Goal: Task Accomplishment & Management: Complete application form

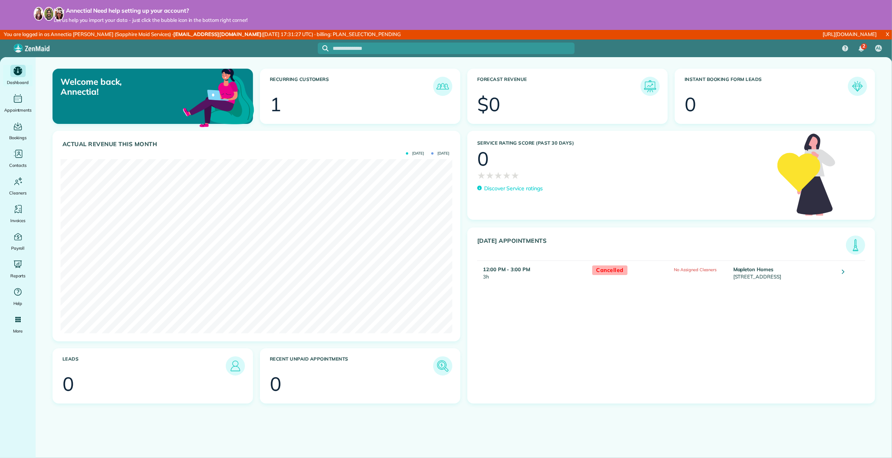
scroll to position [174, 391]
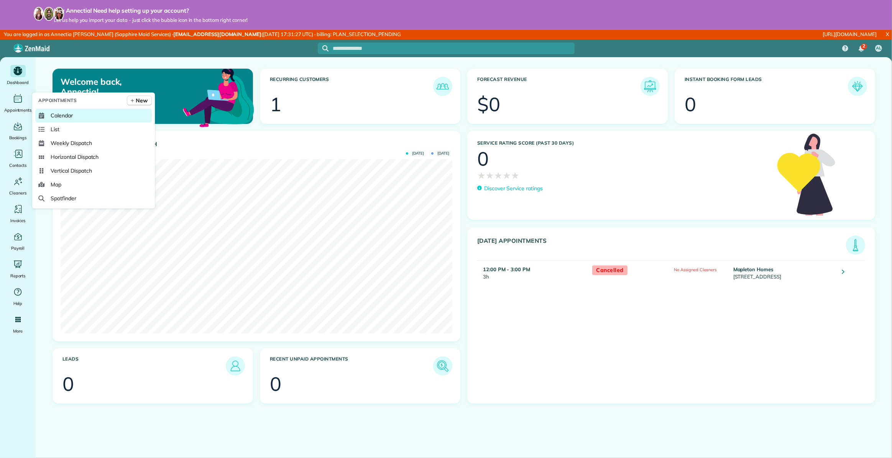
click at [65, 117] on span "Calendar" at bounding box center [62, 116] width 22 height 8
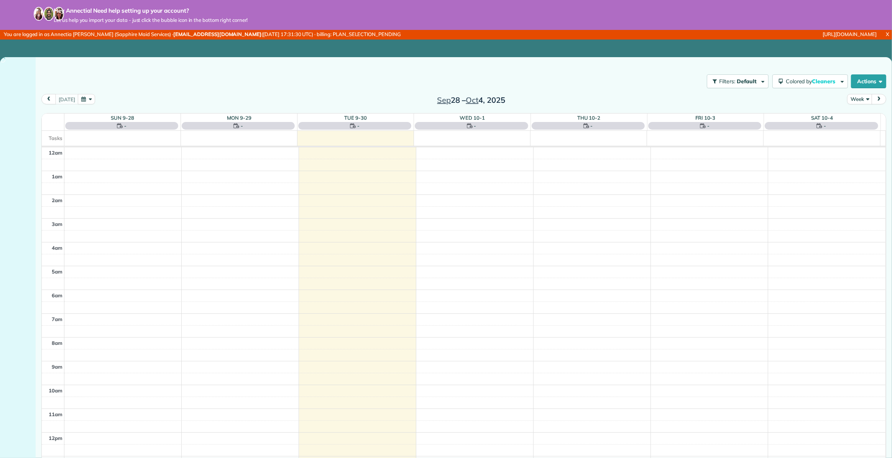
scroll to position [166, 0]
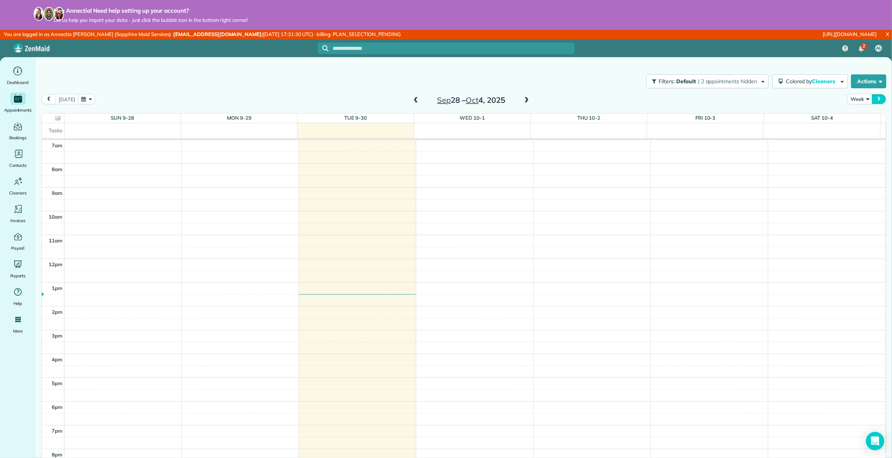
click at [876, 100] on span "next" at bounding box center [879, 99] width 6 height 5
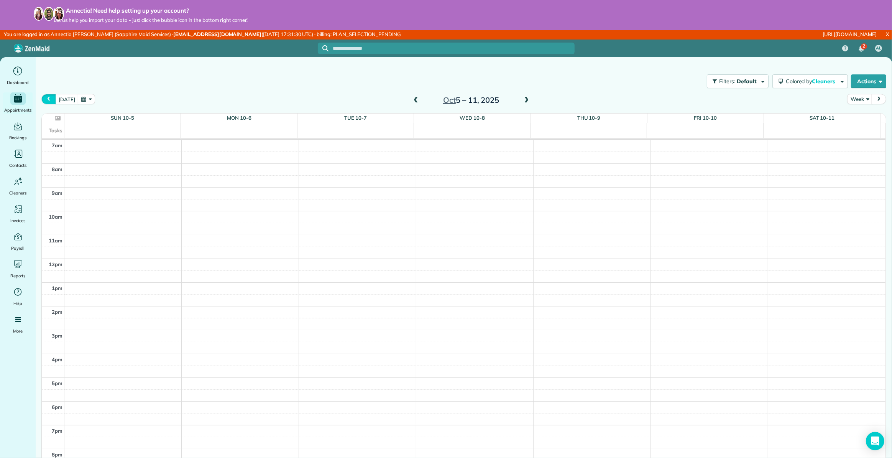
click at [54, 98] on button "prev" at bounding box center [48, 99] width 15 height 10
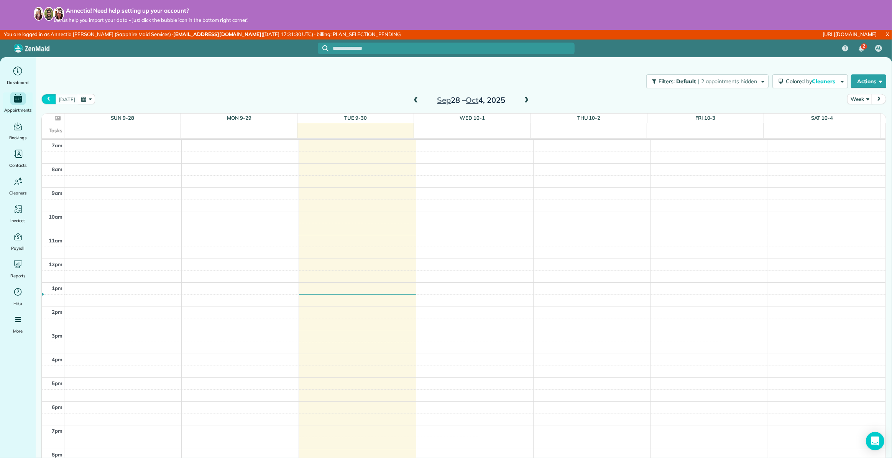
click at [48, 98] on span "prev" at bounding box center [49, 99] width 6 height 5
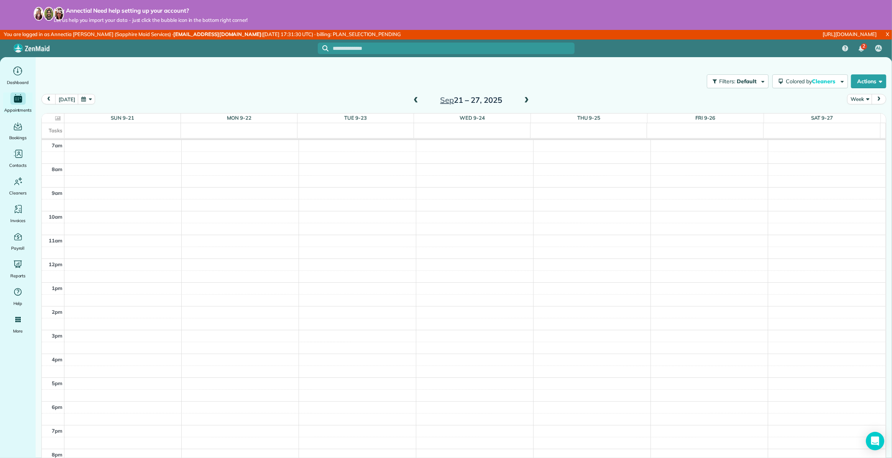
click at [876, 100] on span "next" at bounding box center [879, 99] width 6 height 5
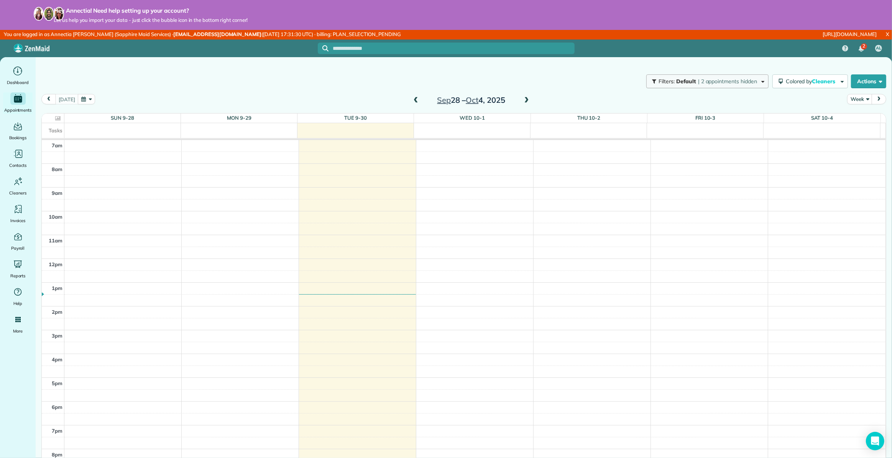
click at [698, 78] on span "| 2 appointments hidden" at bounding box center [727, 81] width 59 height 7
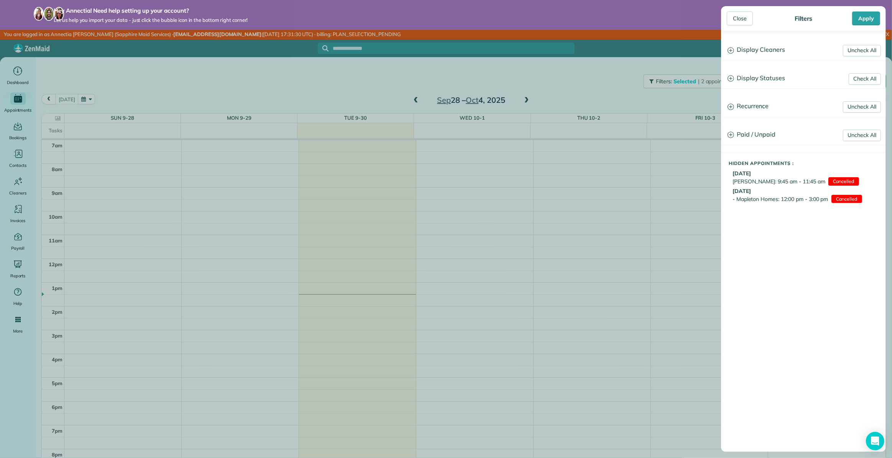
click at [570, 93] on div "Close Filters Apply Uncheck All Display Cleaners Annectia Lee No Cleaners Assig…" at bounding box center [446, 229] width 892 height 458
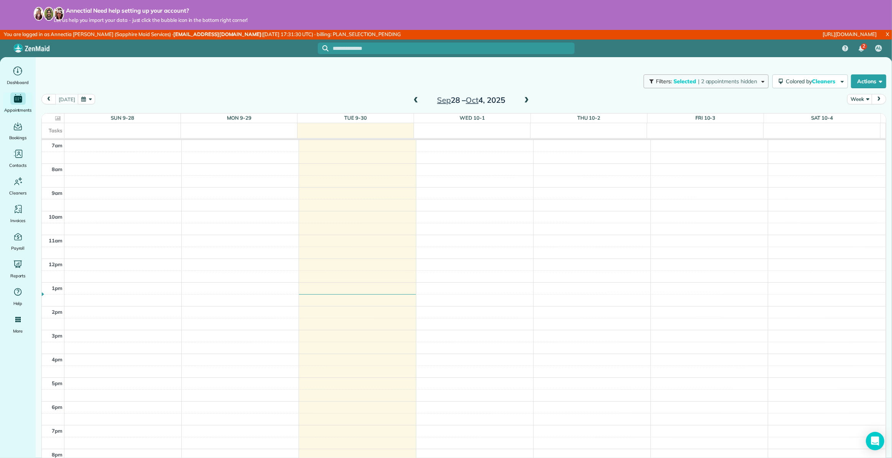
click at [717, 83] on span "| 2 appointments hidden" at bounding box center [727, 81] width 59 height 7
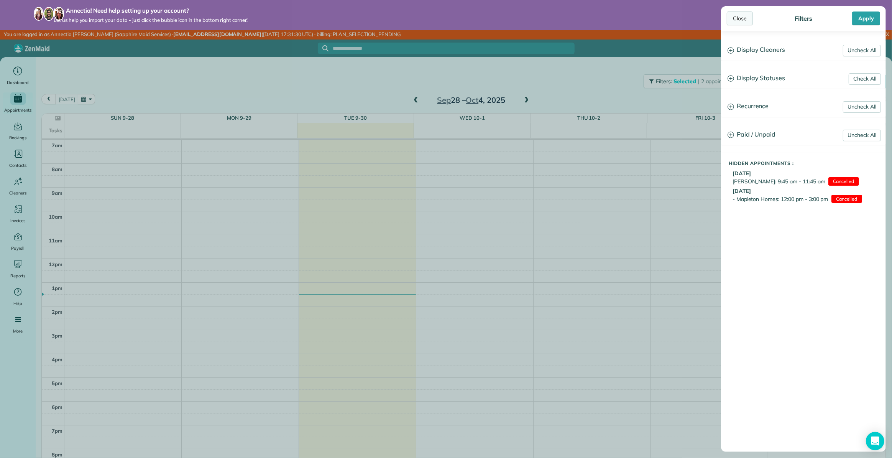
click at [743, 17] on div "Close" at bounding box center [740, 19] width 26 height 14
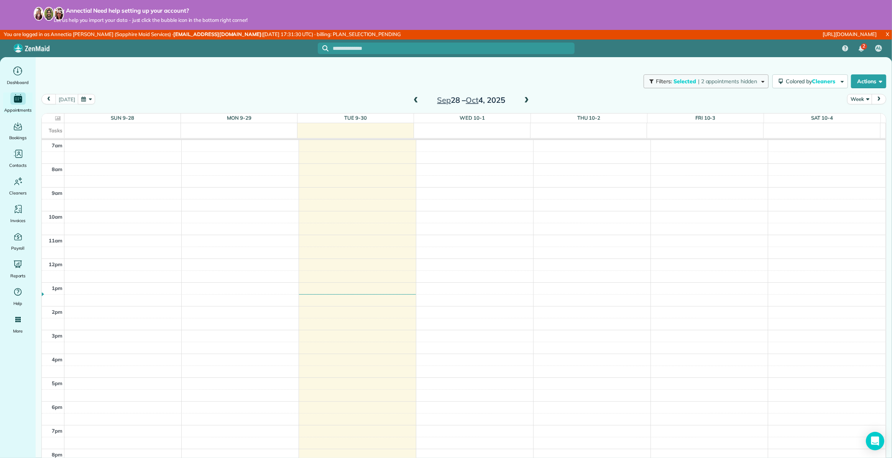
click at [713, 81] on span "| 2 appointments hidden" at bounding box center [727, 81] width 59 height 7
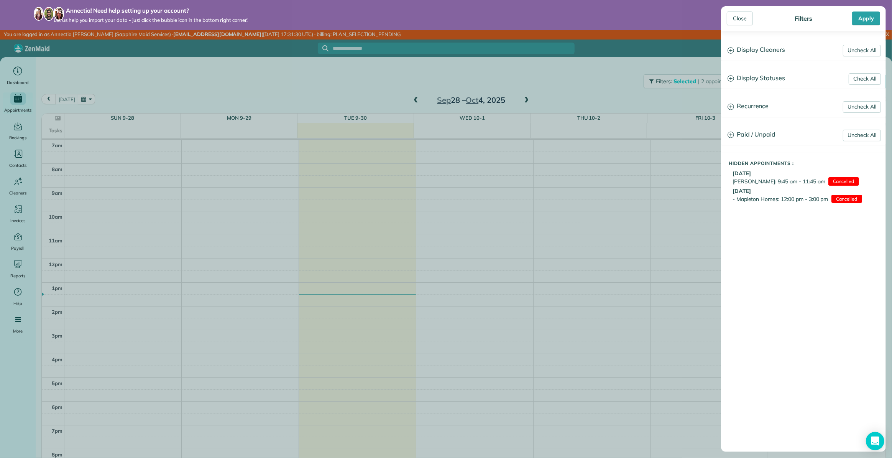
click at [732, 51] on icon at bounding box center [731, 50] width 7 height 7
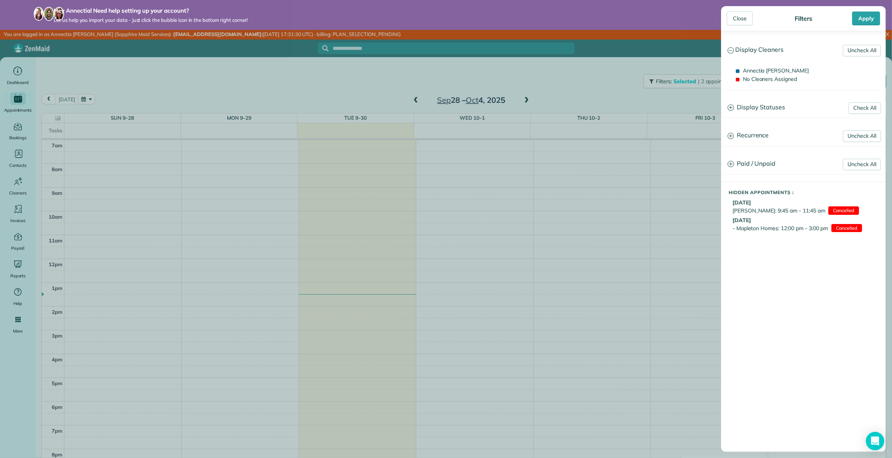
click at [731, 51] on icon at bounding box center [731, 50] width 7 height 7
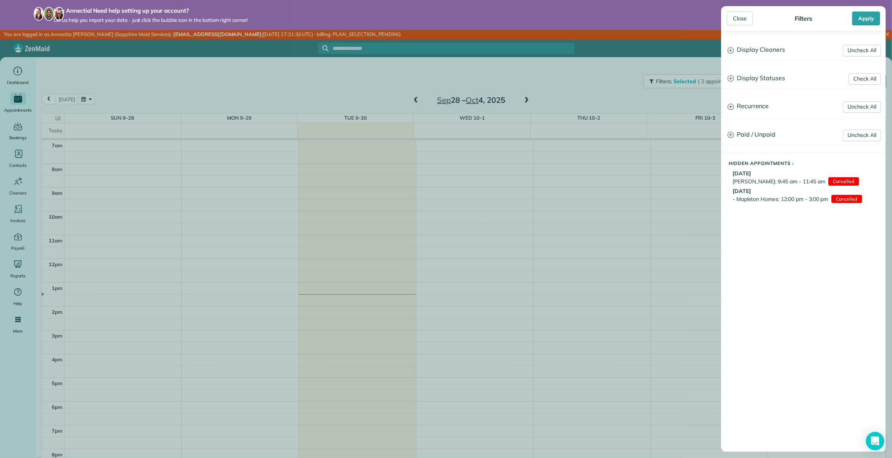
click at [732, 78] on icon at bounding box center [731, 78] width 7 height 7
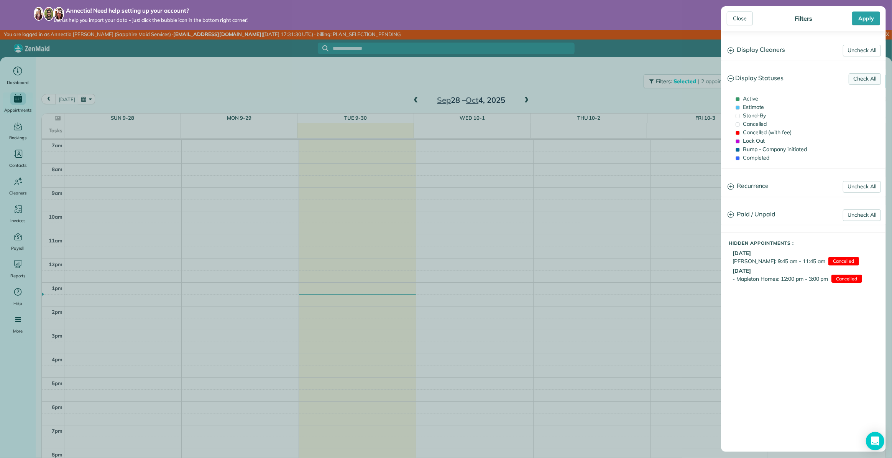
click at [858, 79] on link "Check All" at bounding box center [865, 79] width 32 height 12
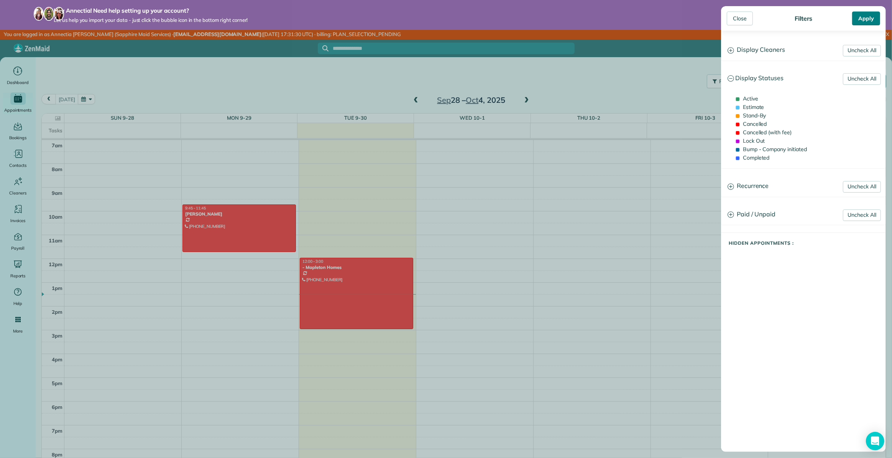
click at [868, 21] on div "Apply" at bounding box center [866, 19] width 28 height 14
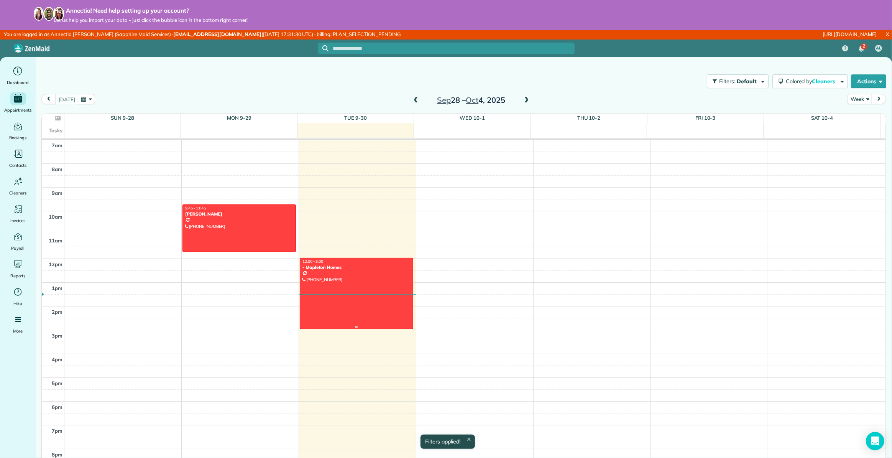
click at [356, 276] on div at bounding box center [356, 293] width 112 height 70
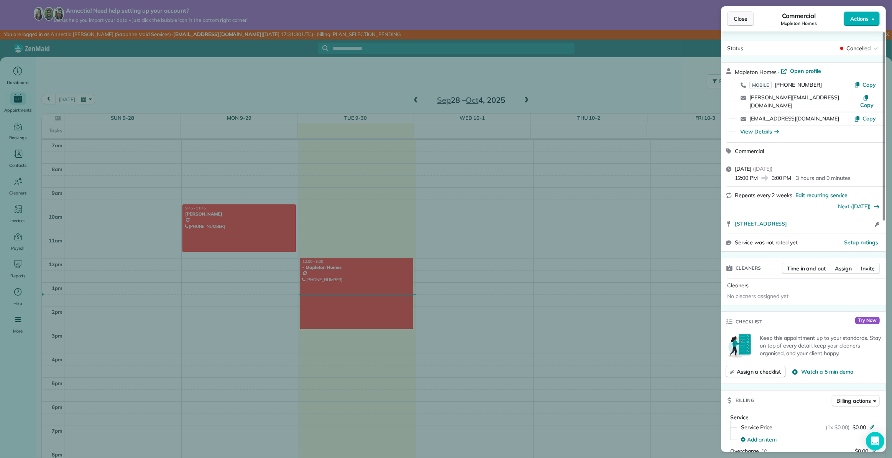
click at [744, 22] on span "Close" at bounding box center [741, 19] width 14 height 8
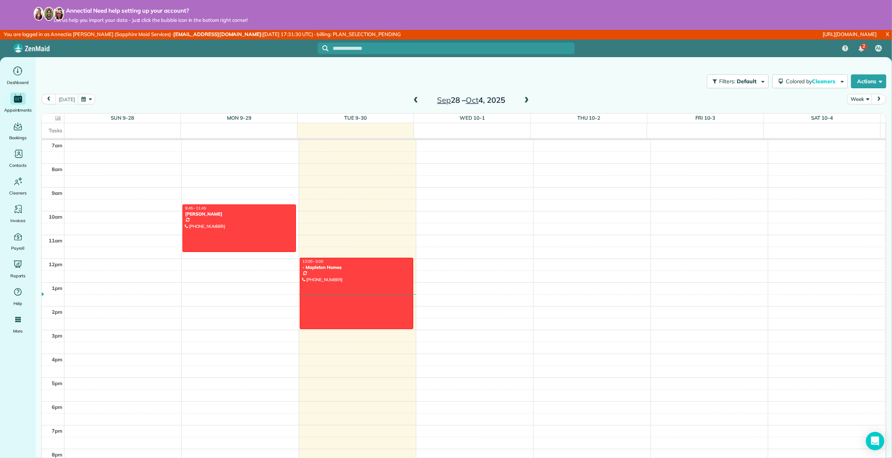
click at [876, 99] on span "next" at bounding box center [879, 99] width 6 height 5
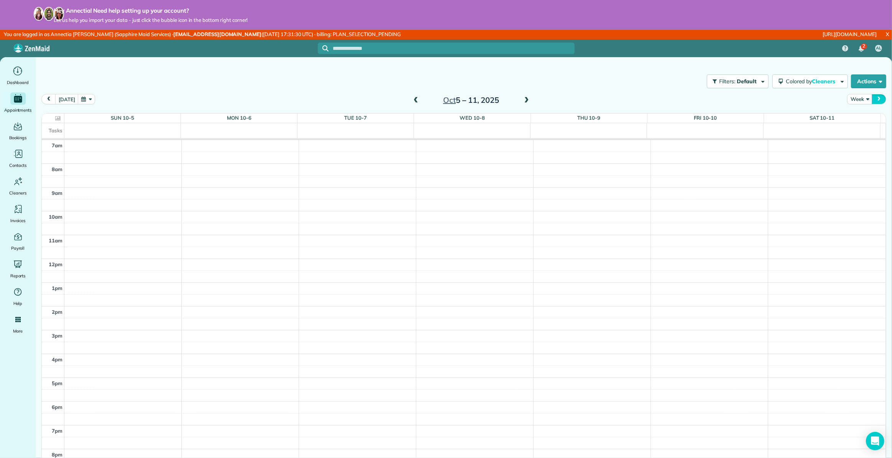
click at [876, 97] on span "next" at bounding box center [879, 99] width 6 height 5
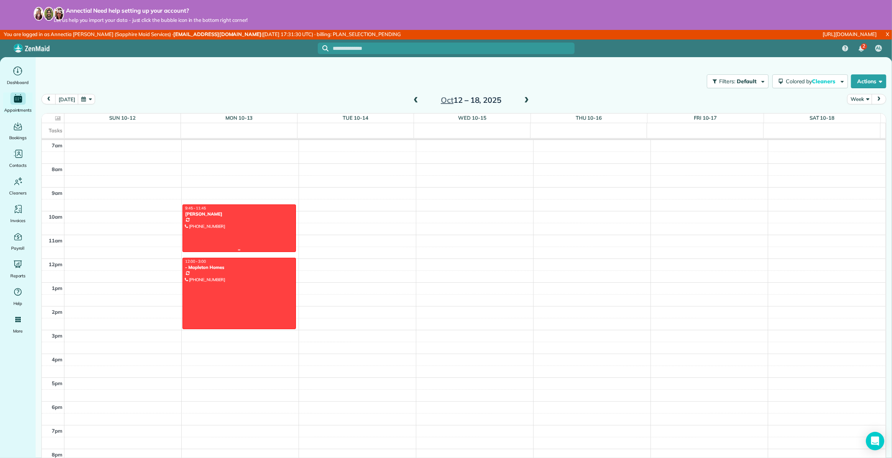
click at [252, 227] on div at bounding box center [239, 228] width 112 height 47
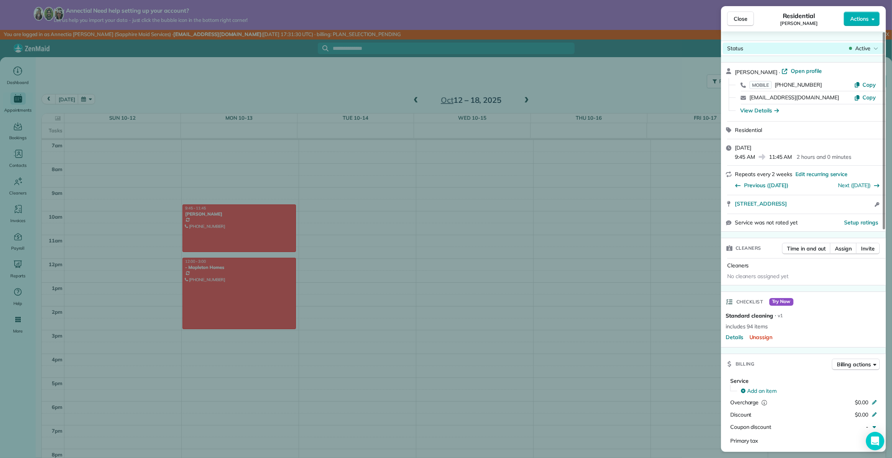
click at [856, 46] on span "Active" at bounding box center [862, 48] width 15 height 8
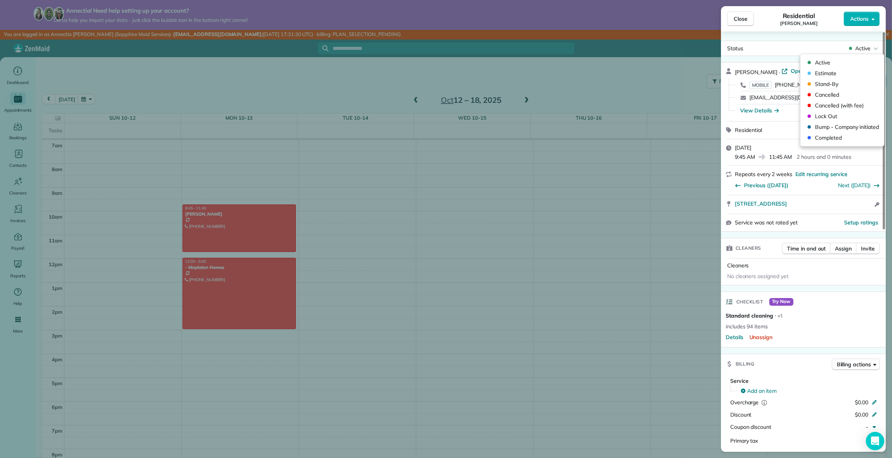
click at [785, 36] on div "Status Active Diane Jones · Open profile MOBILE (226) 973-5212 Copy gloriaspass…" at bounding box center [803, 241] width 165 height 420
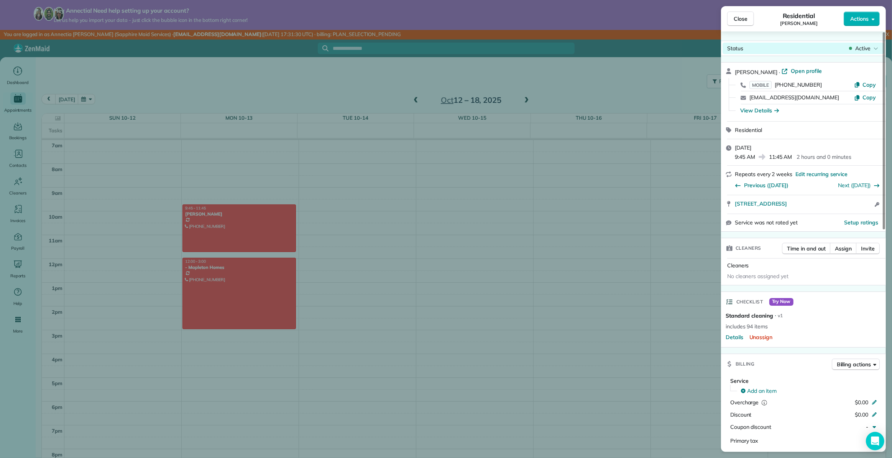
click at [855, 50] on span "Active" at bounding box center [862, 48] width 15 height 8
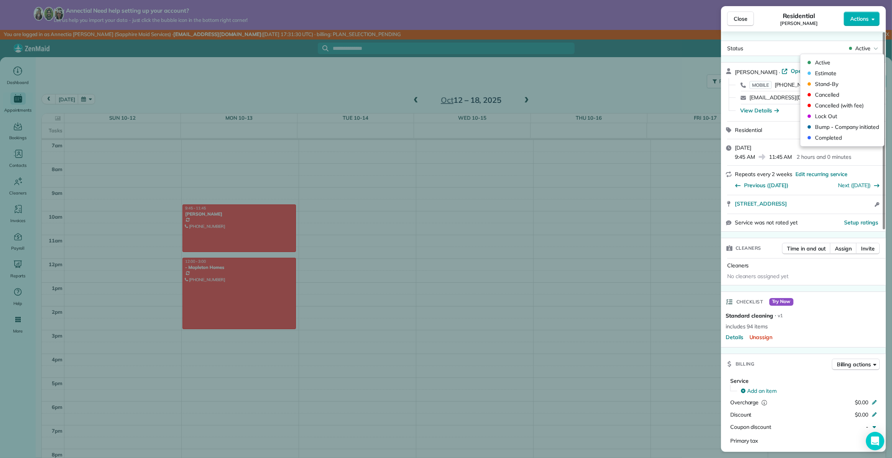
click at [784, 35] on div "Status Active Diane Jones · Open profile MOBILE (226) 973-5212 Copy gloriaspass…" at bounding box center [803, 241] width 165 height 420
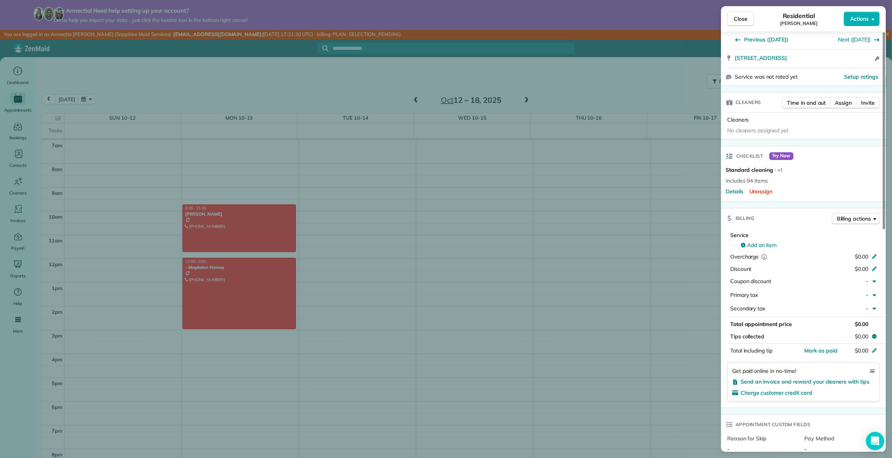
scroll to position [119, 0]
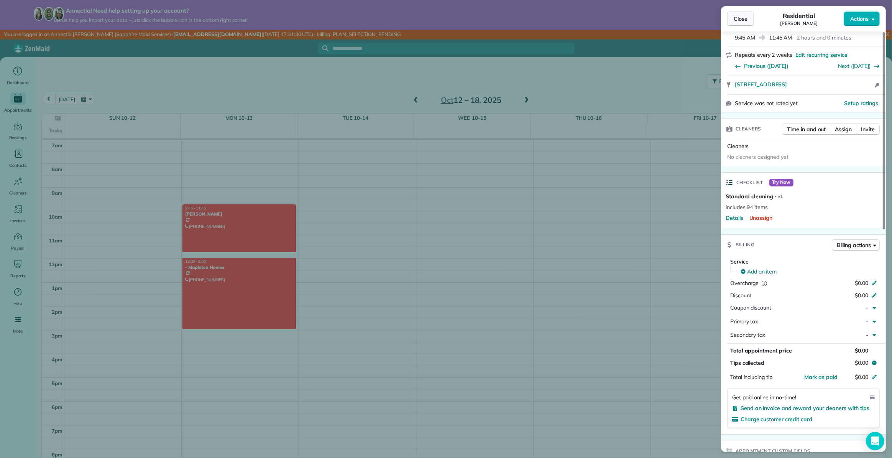
click at [743, 17] on span "Close" at bounding box center [741, 19] width 14 height 8
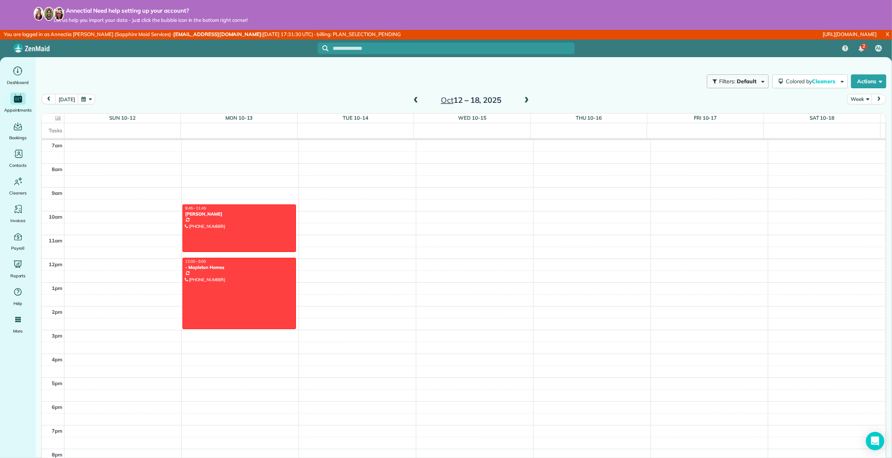
click at [743, 83] on span "Default" at bounding box center [747, 81] width 20 height 7
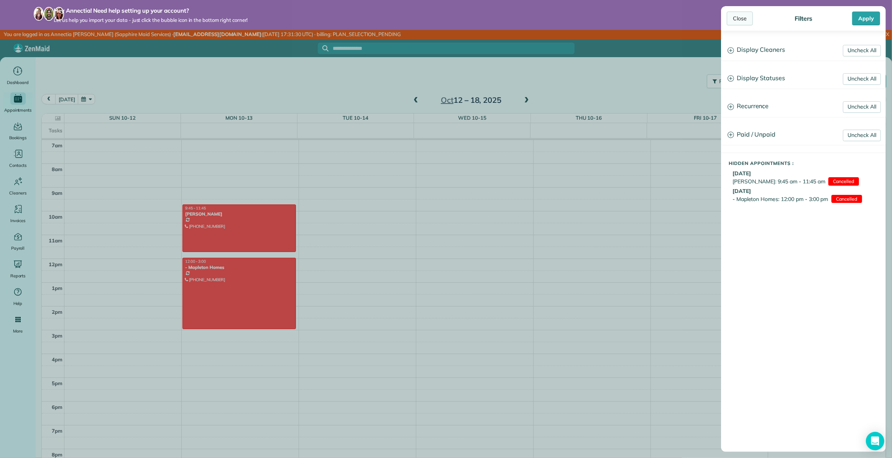
click at [739, 15] on div "Close" at bounding box center [740, 19] width 26 height 14
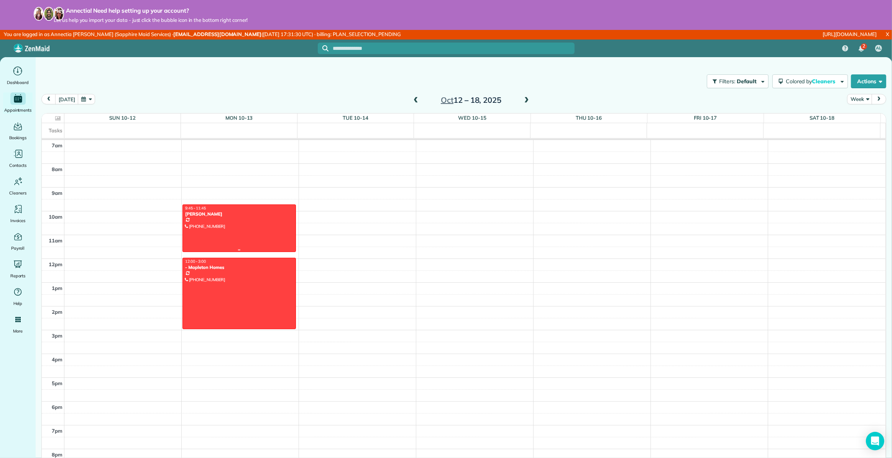
click at [227, 236] on div at bounding box center [239, 228] width 112 height 47
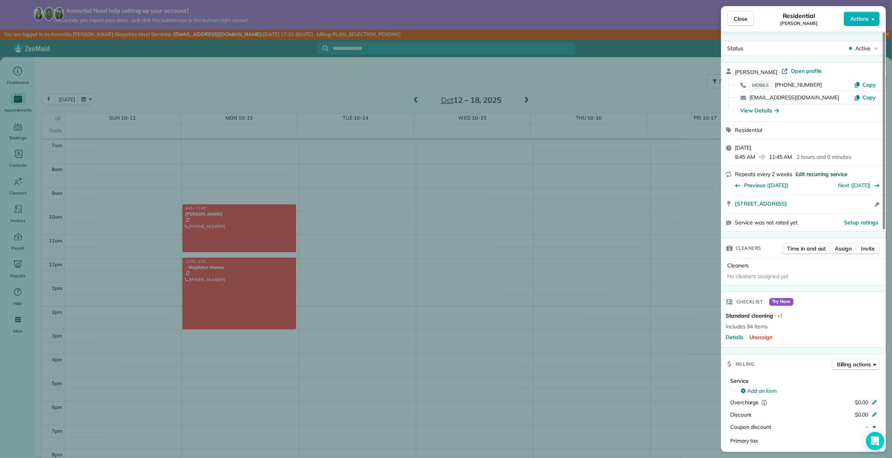
click at [812, 174] on span "Edit recurring service" at bounding box center [821, 174] width 52 height 8
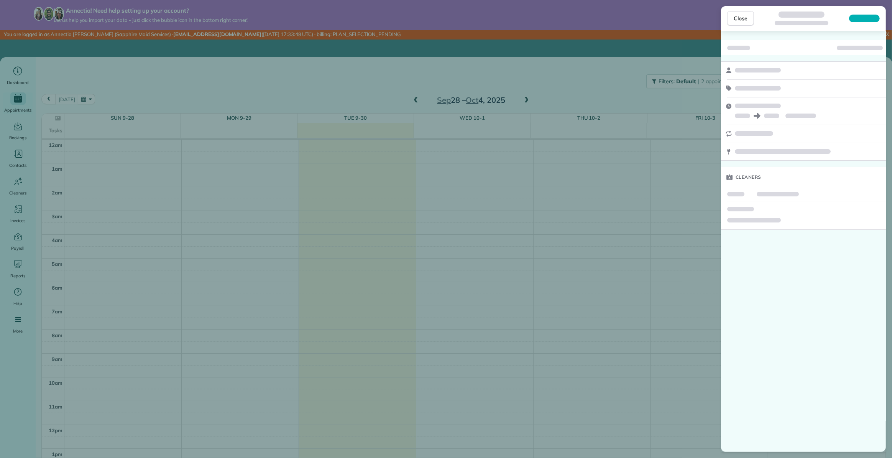
scroll to position [166, 0]
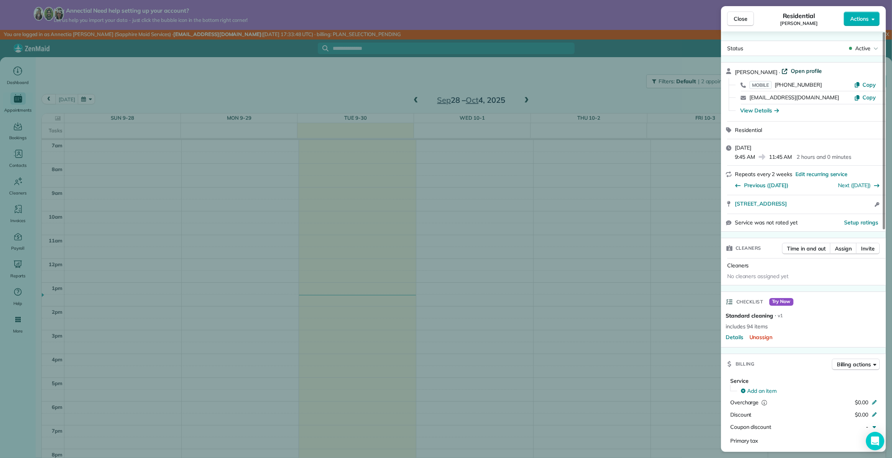
click at [803, 69] on span "Open profile" at bounding box center [806, 71] width 31 height 8
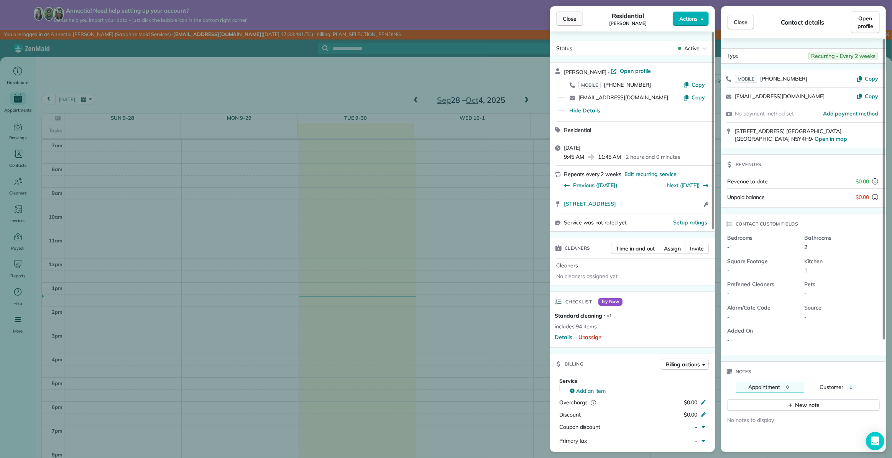
click at [567, 20] on span "Close" at bounding box center [570, 19] width 14 height 8
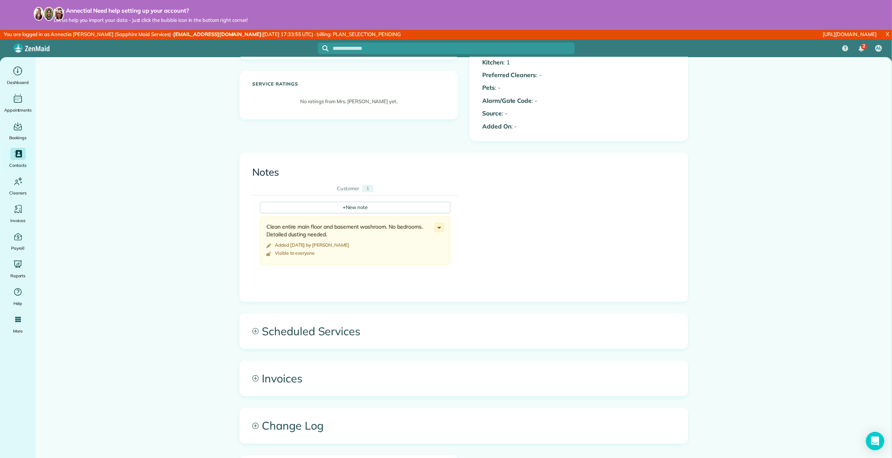
scroll to position [209, 0]
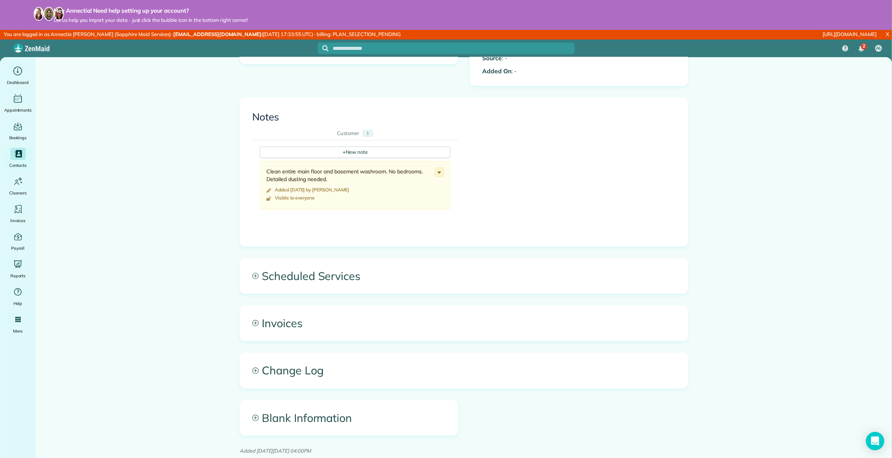
click at [252, 275] on icon at bounding box center [255, 276] width 6 height 6
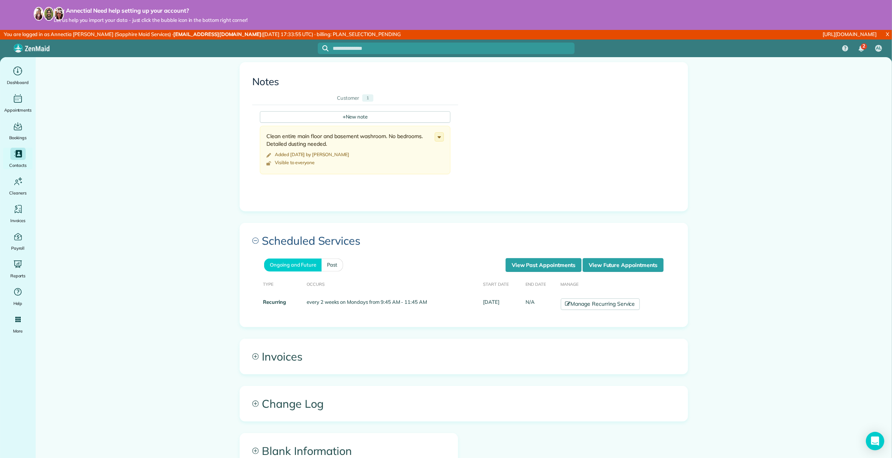
scroll to position [278, 0]
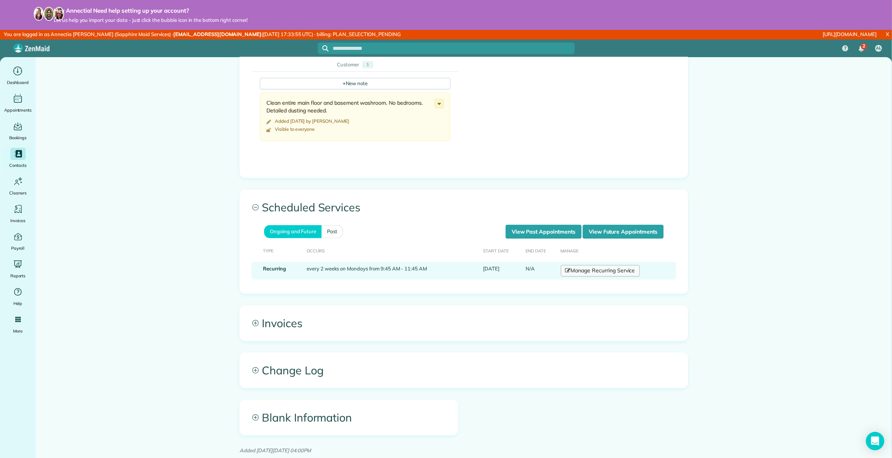
click at [611, 271] on link "Manage Recurring Service" at bounding box center [600, 271] width 79 height 12
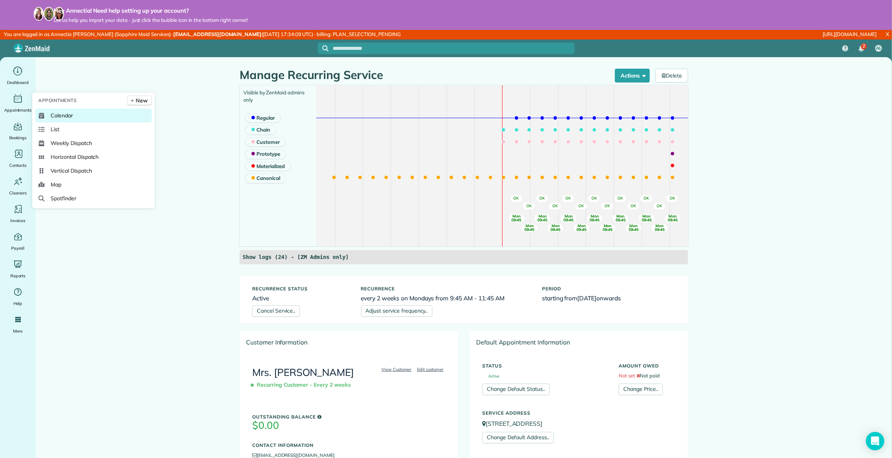
click at [77, 115] on link "Calendar" at bounding box center [93, 115] width 117 height 14
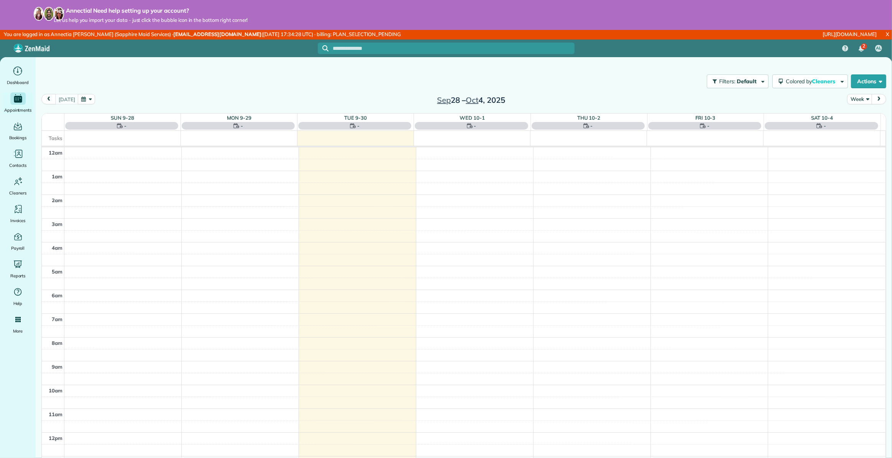
scroll to position [166, 0]
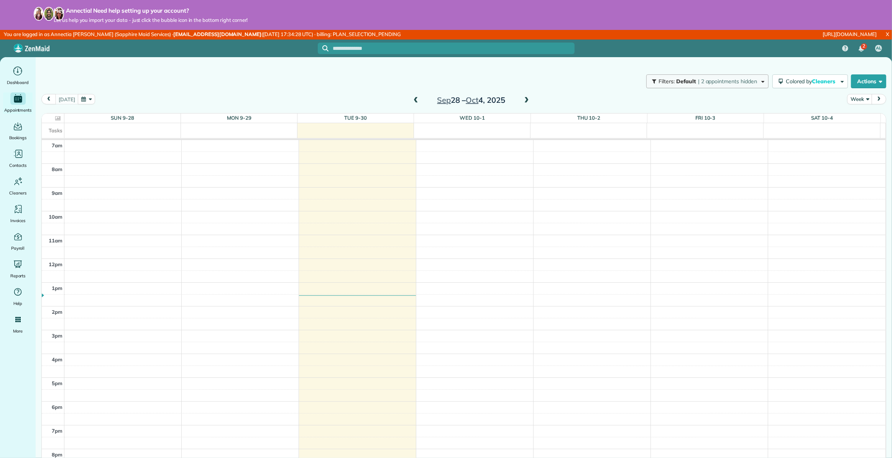
click at [728, 79] on span "| 2 appointments hidden" at bounding box center [727, 81] width 59 height 7
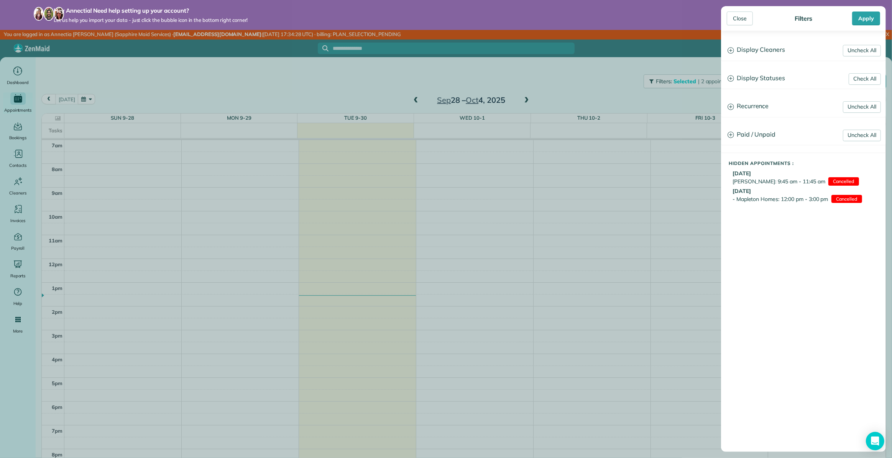
click at [731, 78] on icon at bounding box center [731, 78] width 7 height 7
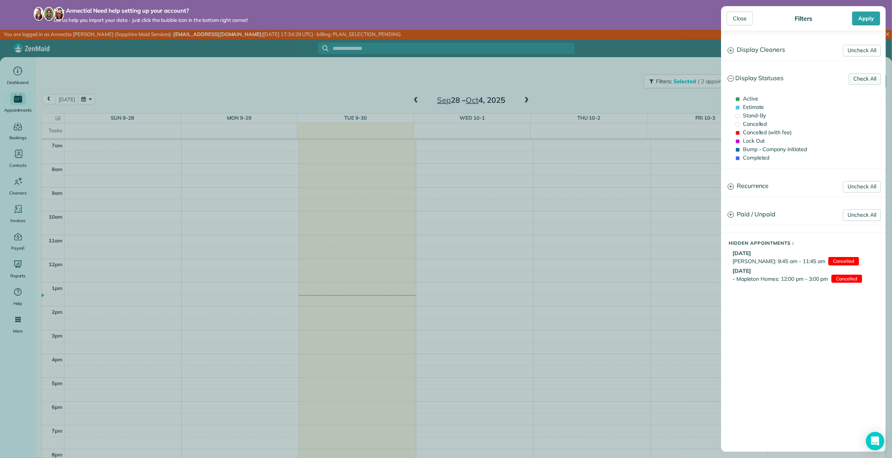
click at [863, 79] on link "Check All" at bounding box center [865, 79] width 32 height 12
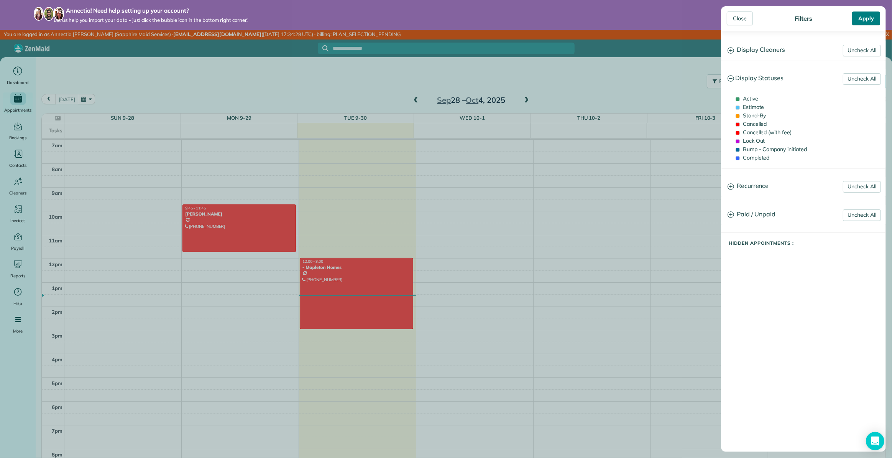
click at [870, 15] on div "Apply" at bounding box center [866, 19] width 28 height 14
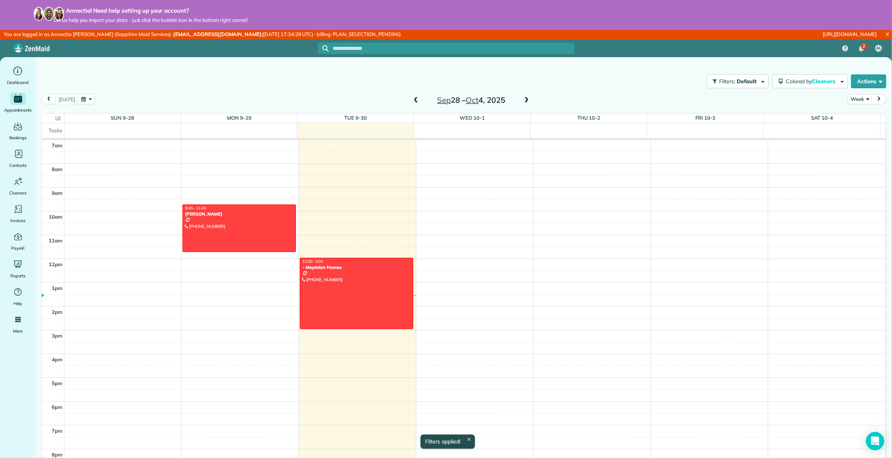
click at [877, 102] on button "next" at bounding box center [879, 99] width 15 height 10
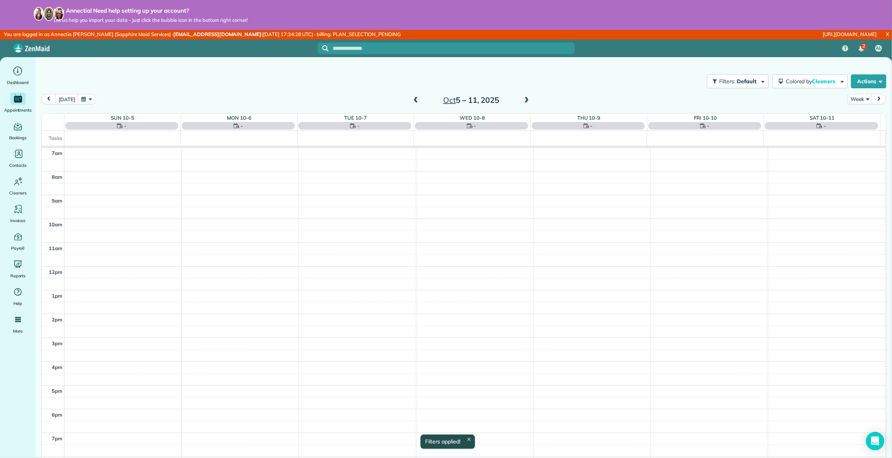
click at [877, 102] on button "next" at bounding box center [879, 99] width 15 height 10
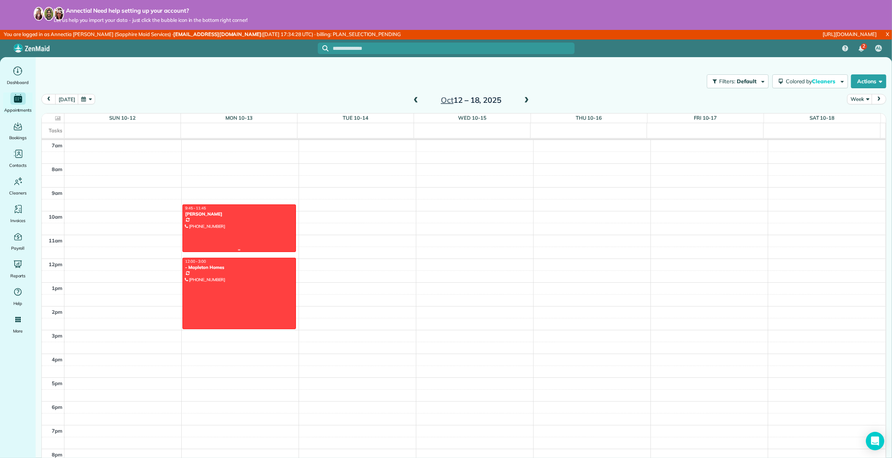
click at [257, 218] on div at bounding box center [239, 228] width 112 height 47
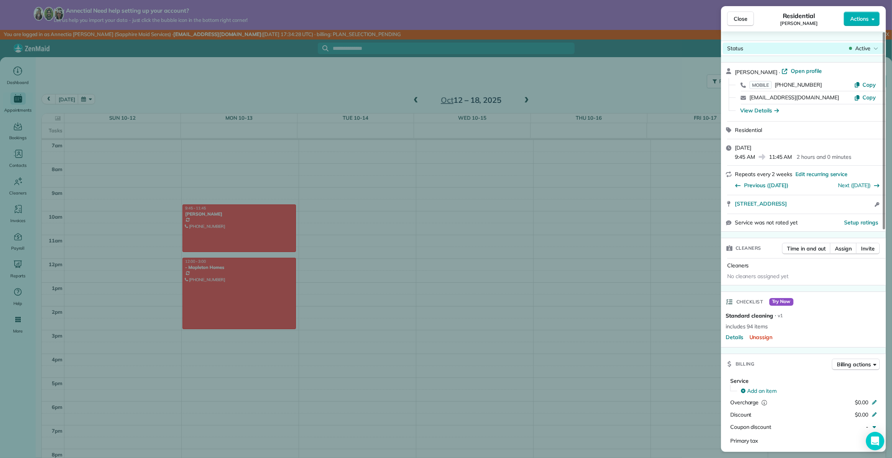
click at [863, 48] on span "Active" at bounding box center [862, 48] width 15 height 8
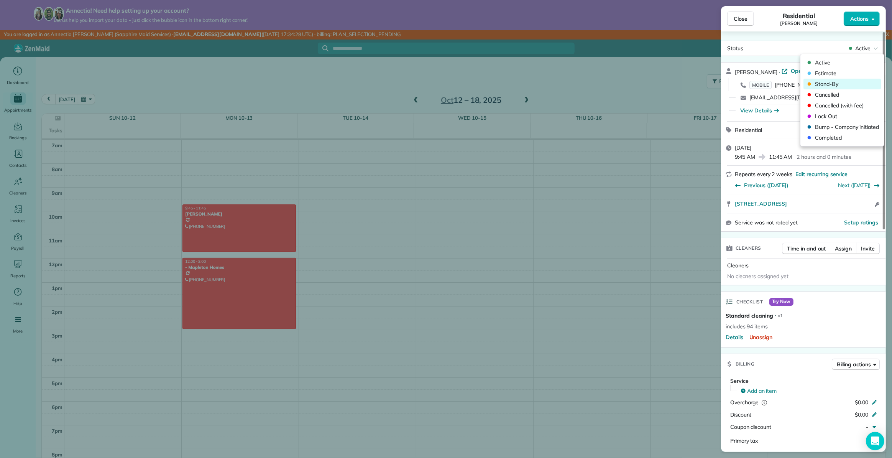
click at [835, 83] on span "Stand-By" at bounding box center [847, 84] width 64 height 8
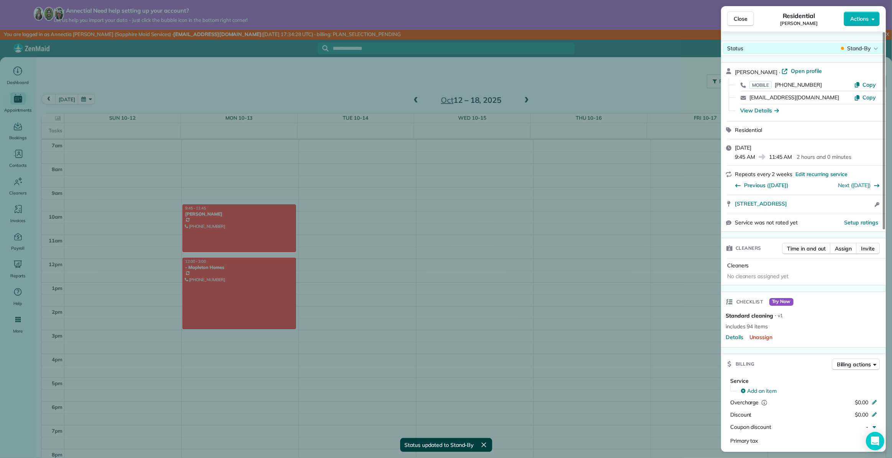
click at [863, 48] on span "Stand-By" at bounding box center [858, 48] width 23 height 8
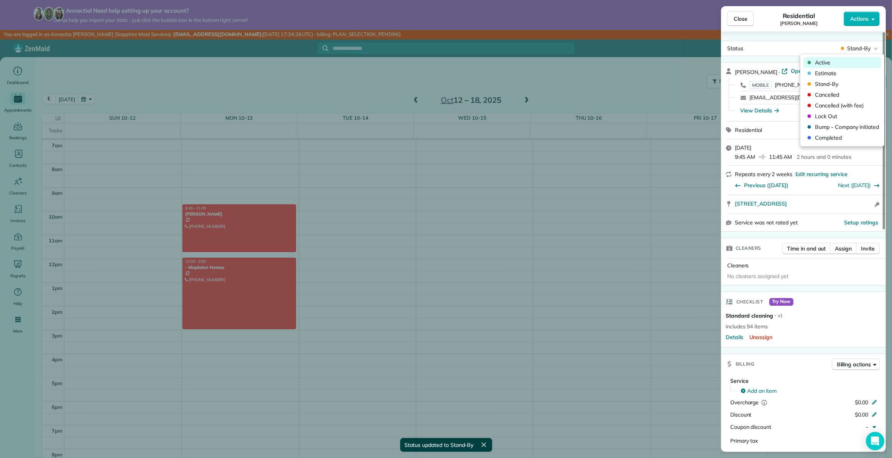
click at [836, 64] on span "Active" at bounding box center [847, 63] width 64 height 8
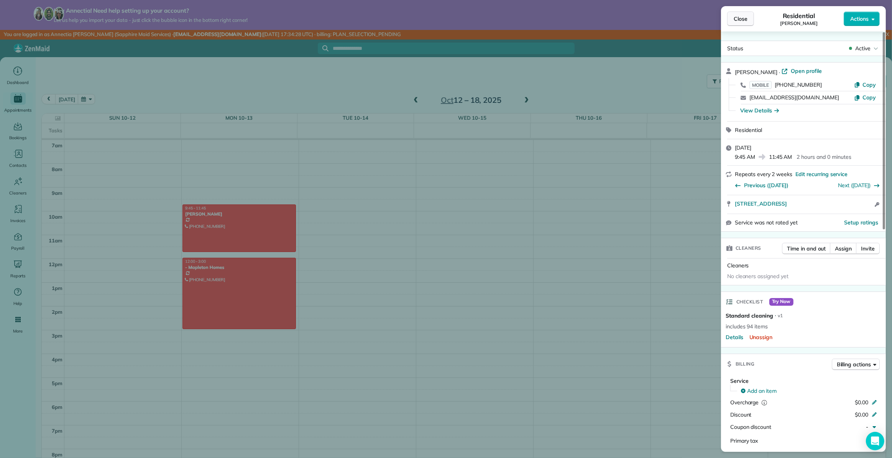
click at [743, 18] on span "Close" at bounding box center [741, 19] width 14 height 8
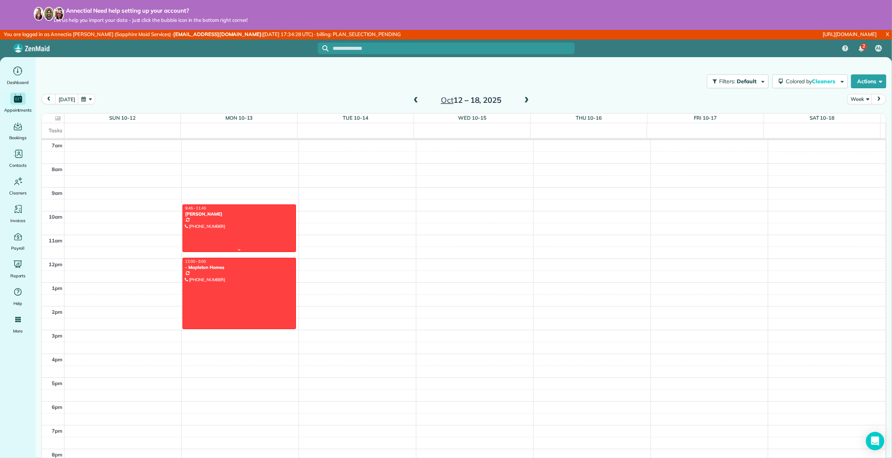
click at [230, 222] on div at bounding box center [239, 228] width 112 height 47
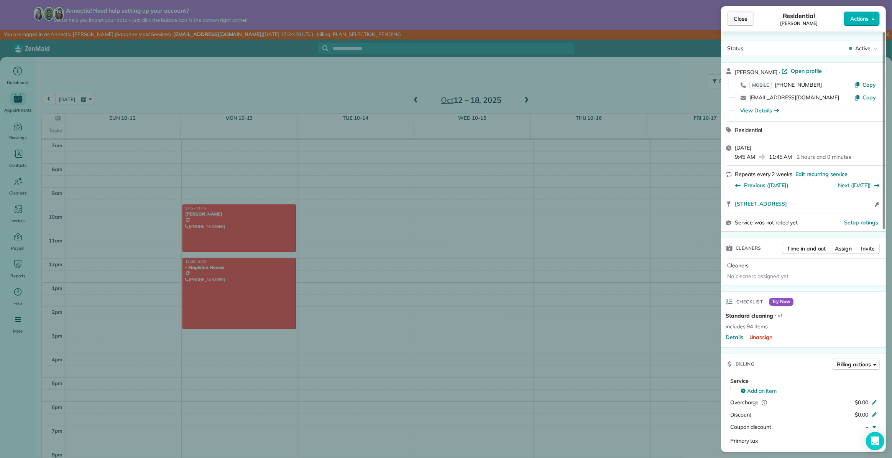
click at [741, 16] on span "Close" at bounding box center [741, 19] width 14 height 8
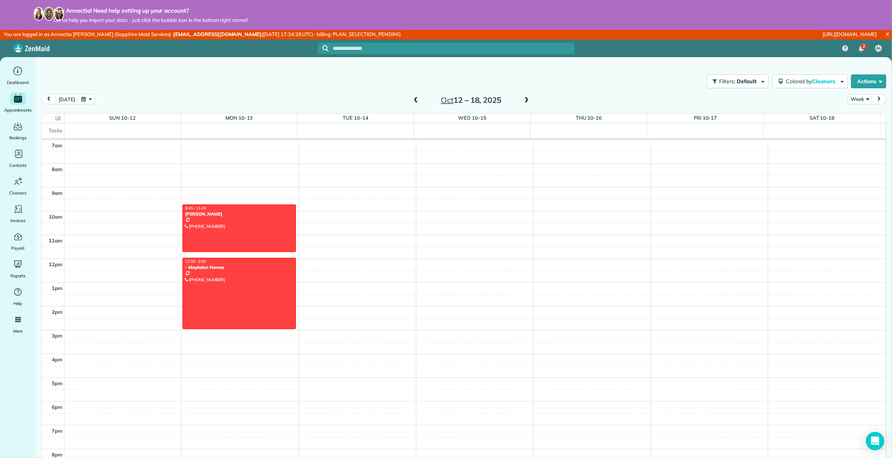
click at [48, 99] on span "prev" at bounding box center [49, 99] width 6 height 5
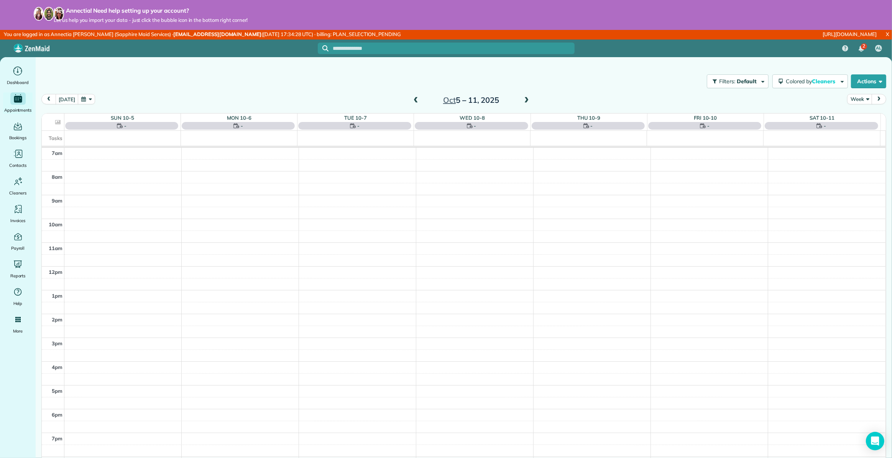
click at [48, 98] on span "prev" at bounding box center [49, 99] width 6 height 5
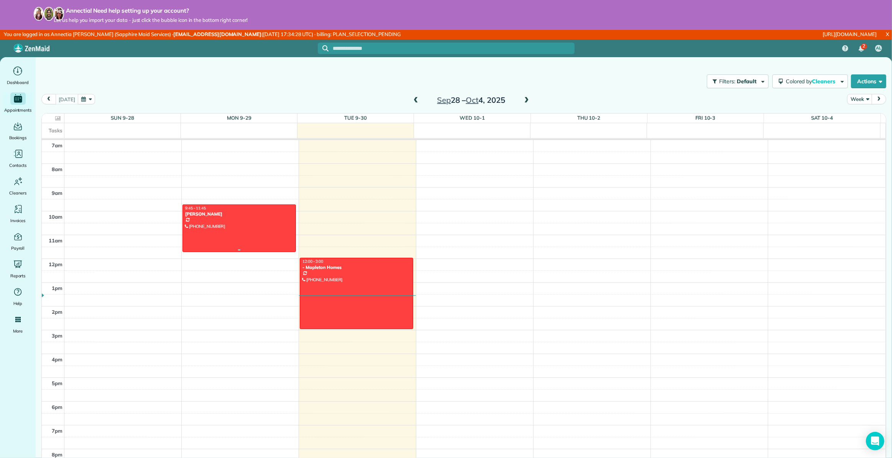
click at [253, 232] on div at bounding box center [239, 228] width 112 height 47
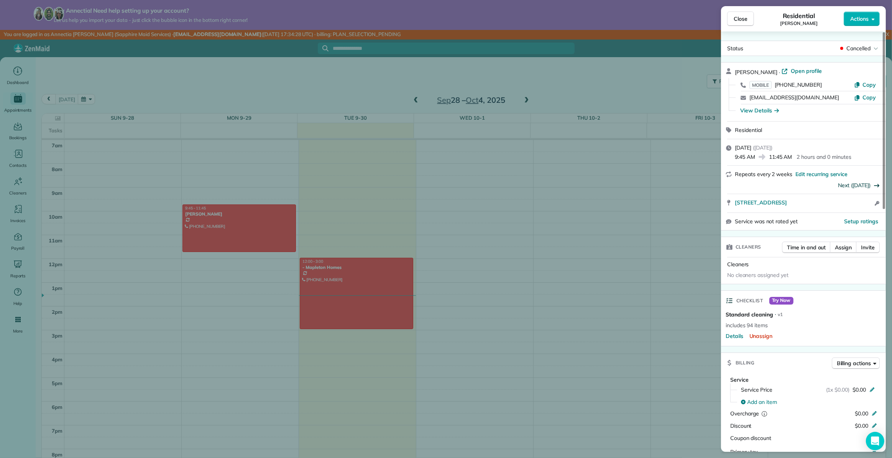
click at [862, 186] on link "Next (13 Oct)" at bounding box center [854, 185] width 33 height 7
click at [737, 16] on span "Close" at bounding box center [741, 19] width 14 height 8
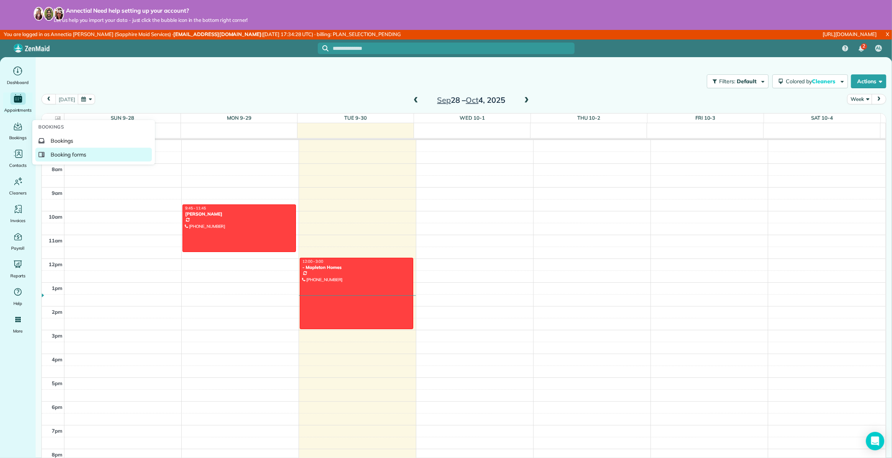
click at [69, 153] on span "Booking forms" at bounding box center [69, 155] width 36 height 8
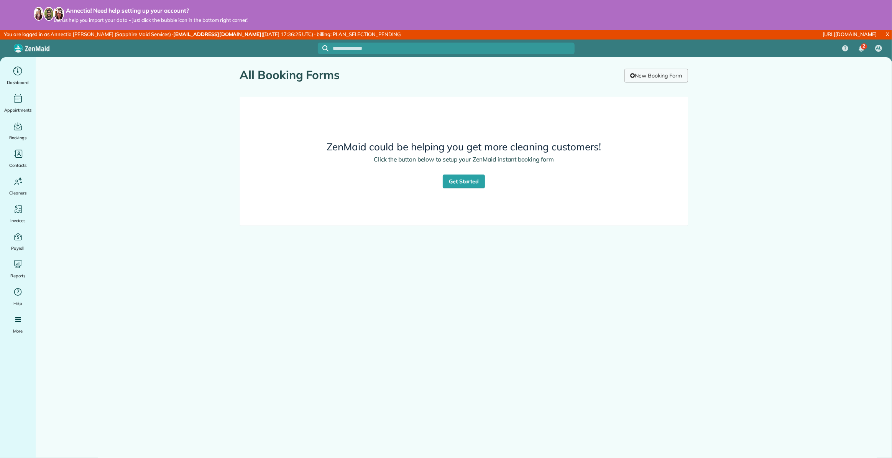
click at [659, 75] on link "New Booking Form" at bounding box center [657, 76] width 64 height 14
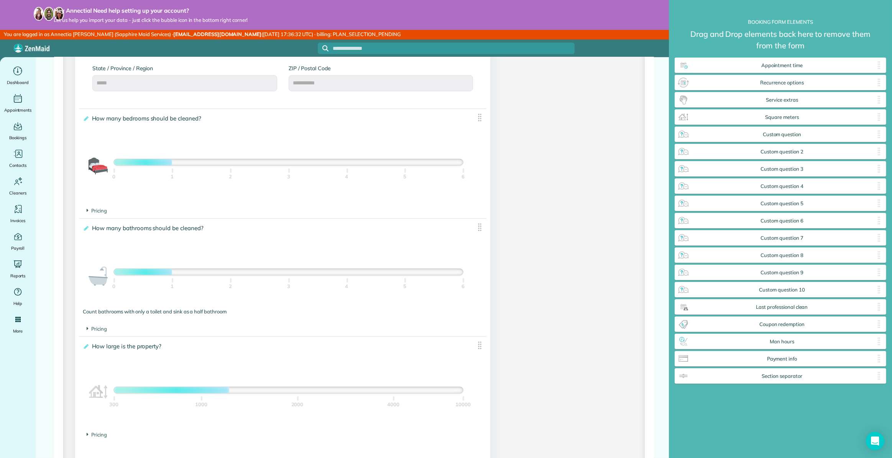
scroll to position [453, 0]
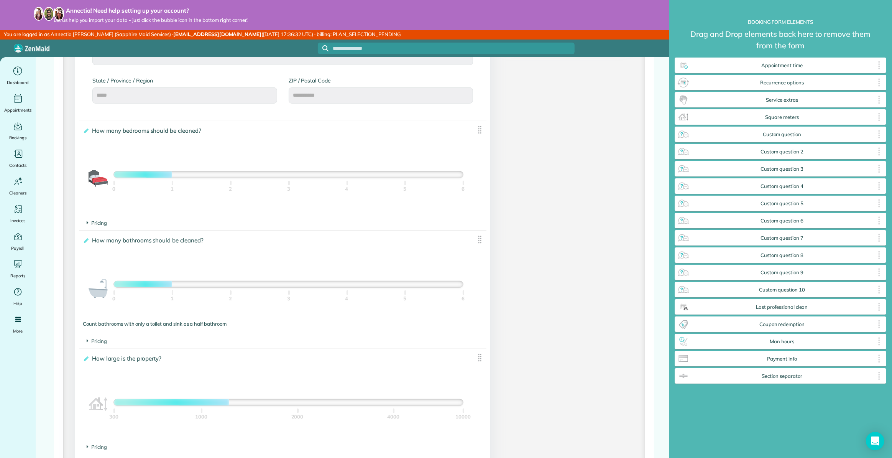
click at [87, 222] on icon at bounding box center [88, 222] width 2 height 7
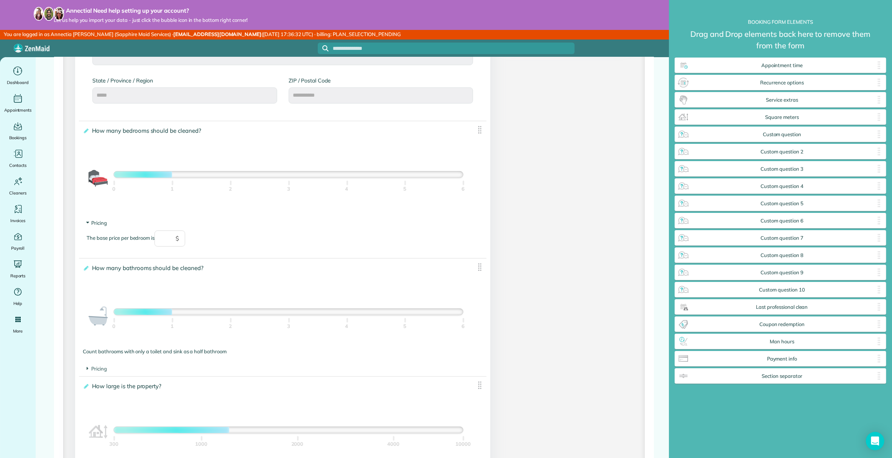
click at [87, 222] on icon at bounding box center [87, 223] width 7 height 2
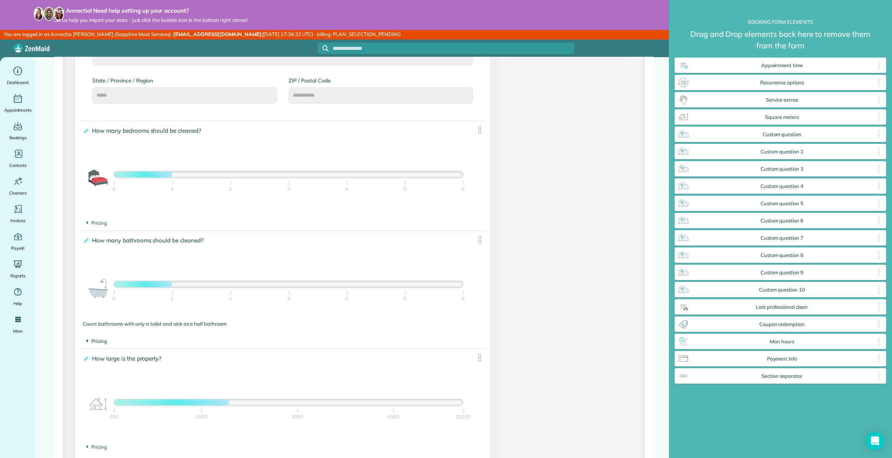
click at [87, 341] on icon at bounding box center [88, 340] width 2 height 7
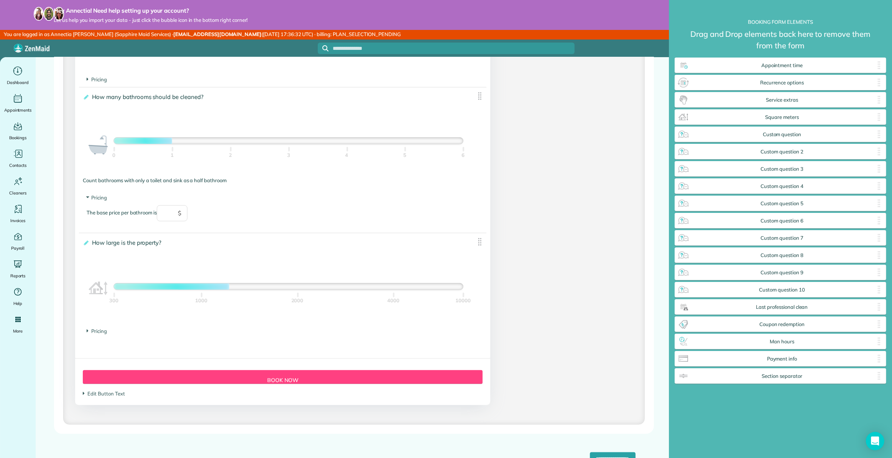
scroll to position [606, 0]
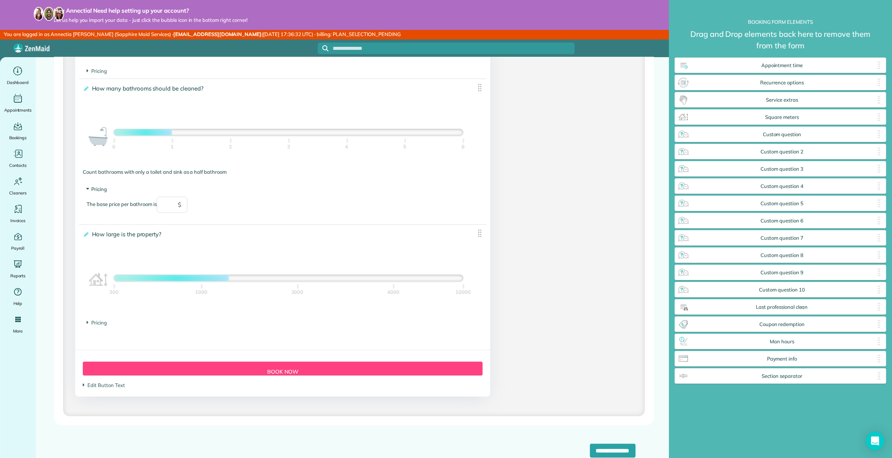
click at [87, 188] on icon at bounding box center [87, 189] width 7 height 2
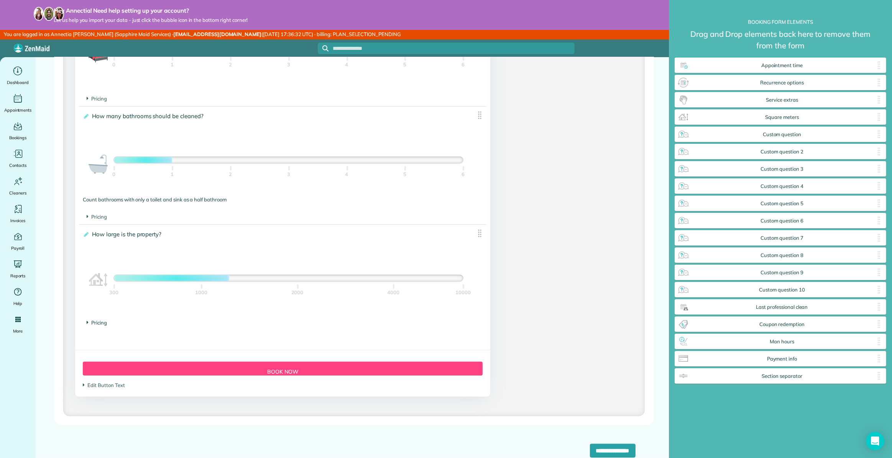
click at [87, 322] on icon at bounding box center [88, 322] width 2 height 7
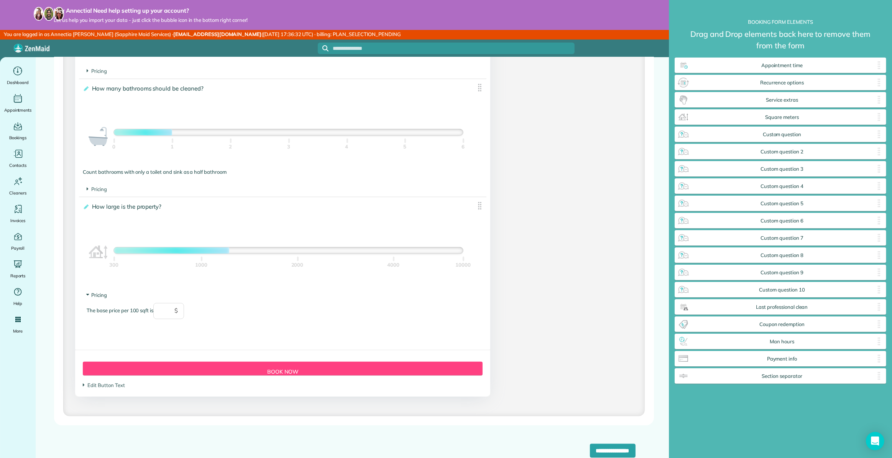
click at [87, 294] on icon at bounding box center [87, 295] width 7 height 2
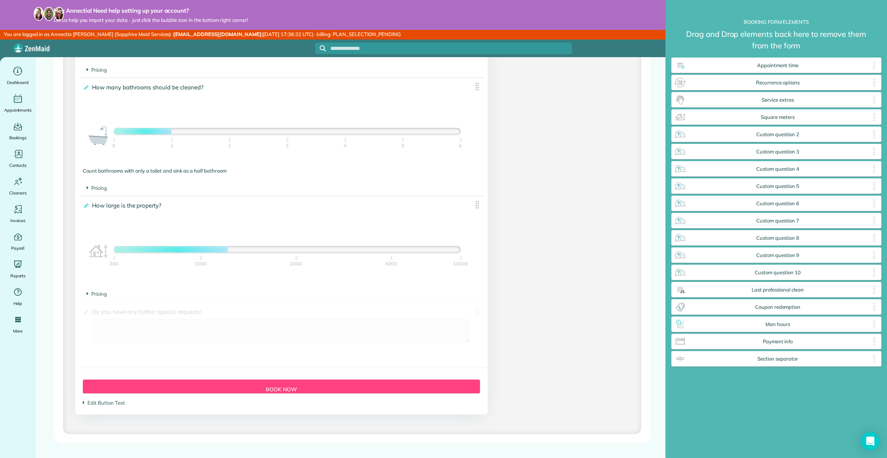
click at [239, 313] on label "**********" at bounding box center [276, 312] width 386 height 8
click at [0, 0] on input "**********" at bounding box center [0, 0] width 0 height 0
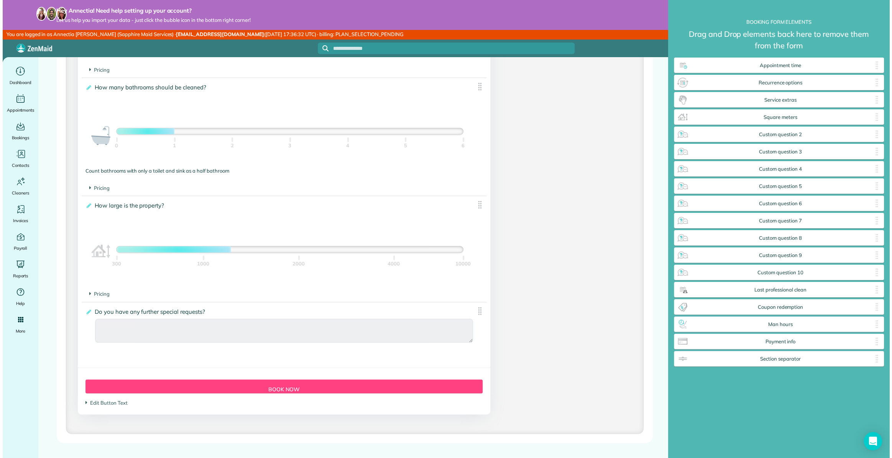
scroll to position [477, 211]
click at [478, 312] on img at bounding box center [480, 311] width 10 height 10
click at [88, 312] on icon at bounding box center [86, 311] width 6 height 5
click at [0, 0] on input "**********" at bounding box center [0, 0] width 0 height 0
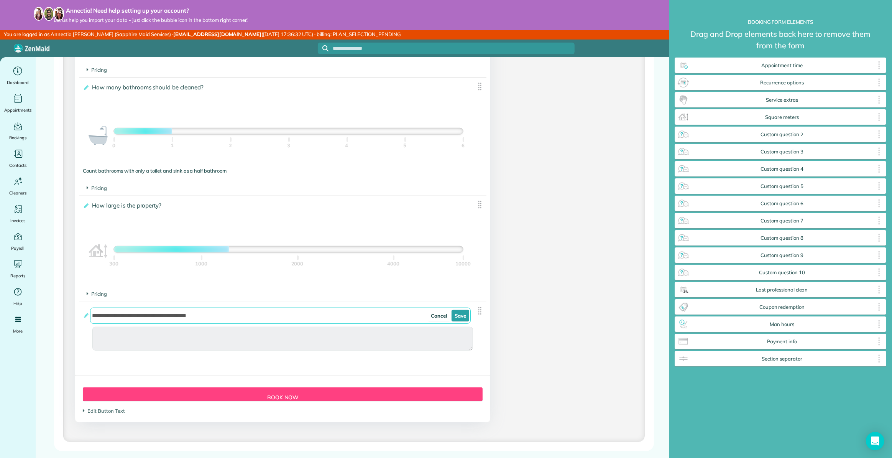
click at [139, 315] on input "**********" at bounding box center [280, 315] width 381 height 16
type input "**********"
click at [437, 313] on link "Cancel" at bounding box center [439, 316] width 22 height 12
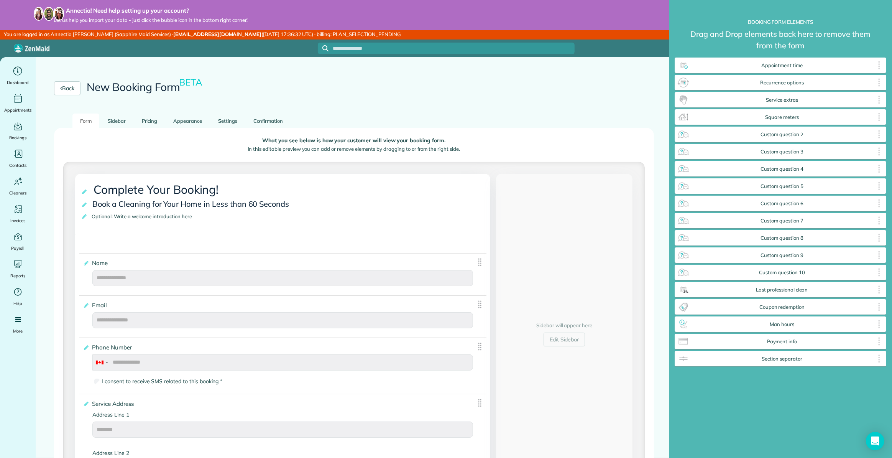
scroll to position [0, 0]
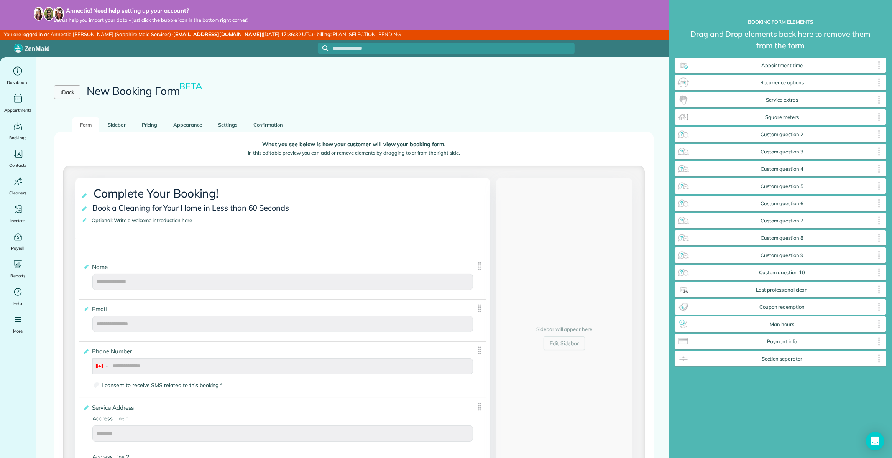
click at [65, 92] on link "Back" at bounding box center [67, 92] width 26 height 14
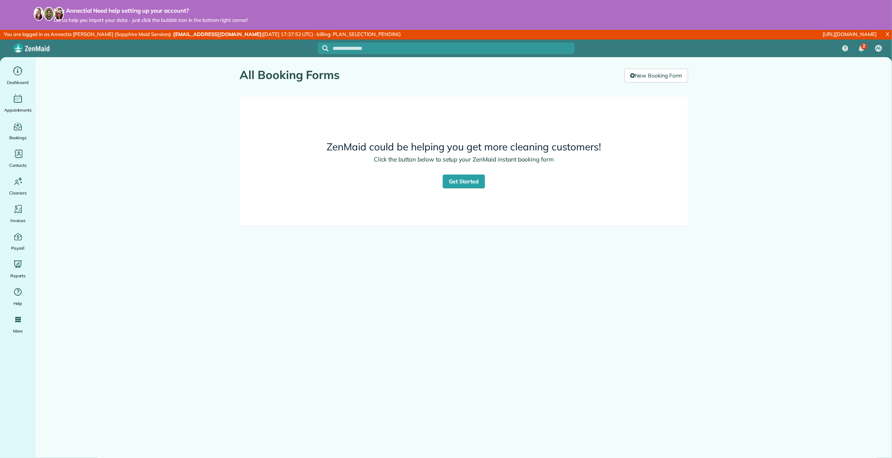
click at [770, 183] on main "All Booking Forms the ZenMaid Instant Booking Form [9 min] New Booking Form Zen…" at bounding box center [464, 286] width 856 height 458
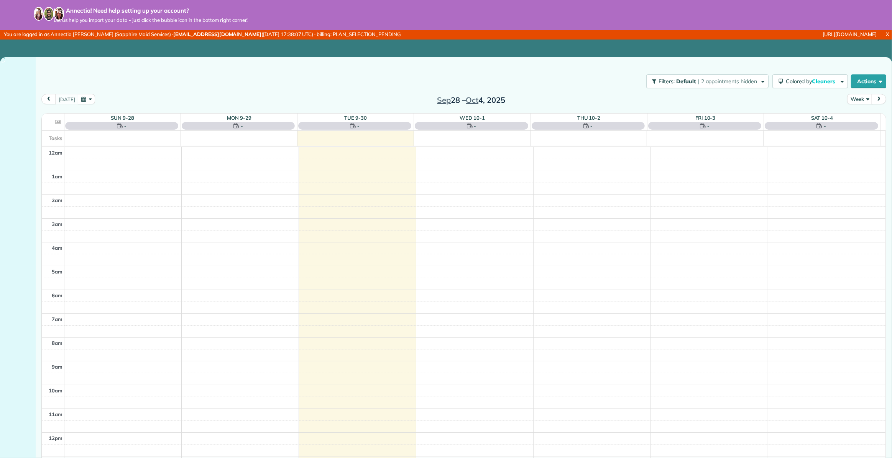
scroll to position [166, 0]
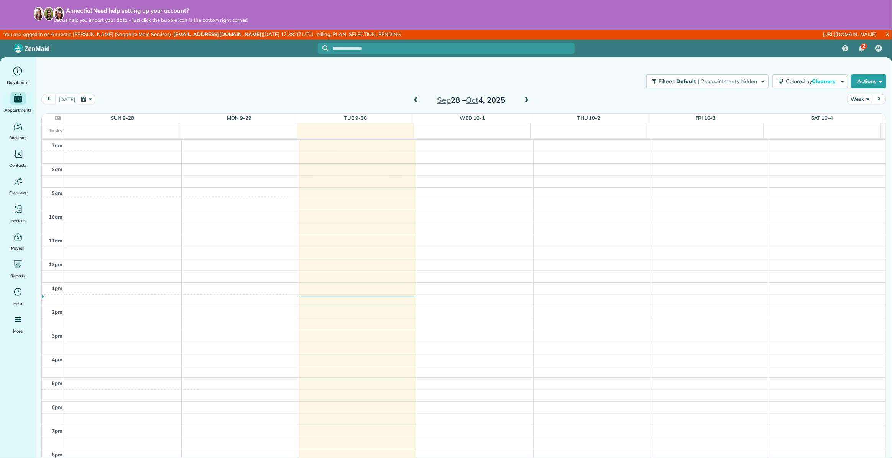
click at [888, 34] on link "X" at bounding box center [887, 34] width 9 height 9
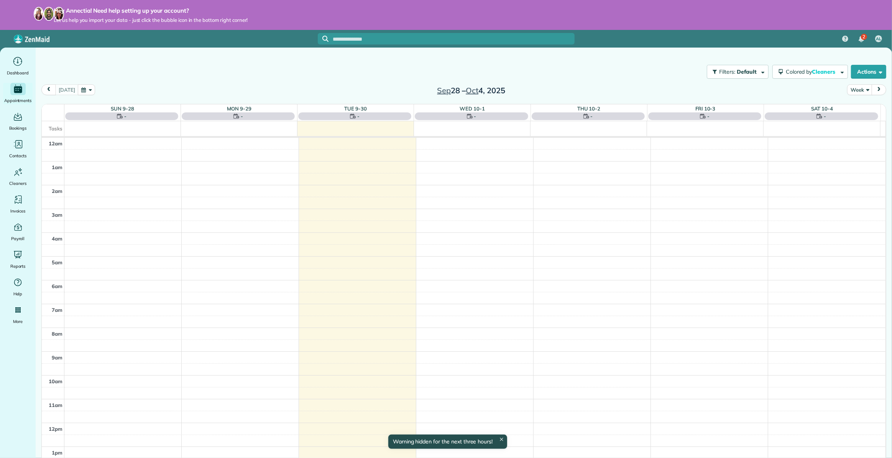
scroll to position [166, 0]
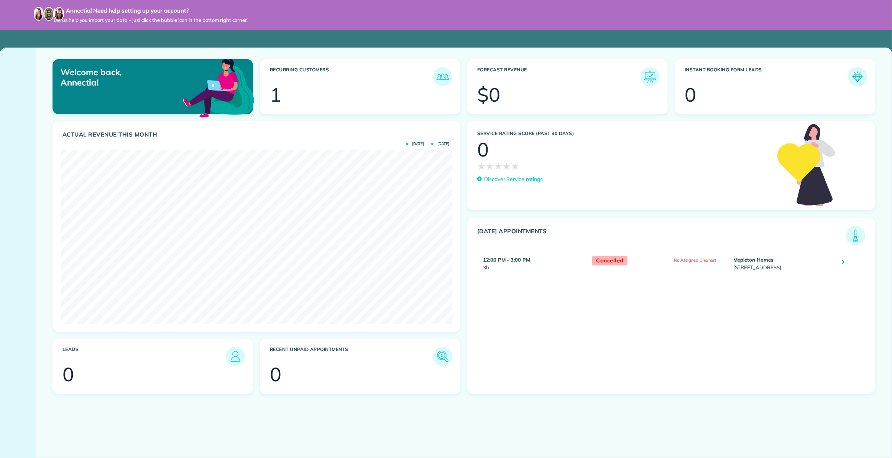
scroll to position [174, 391]
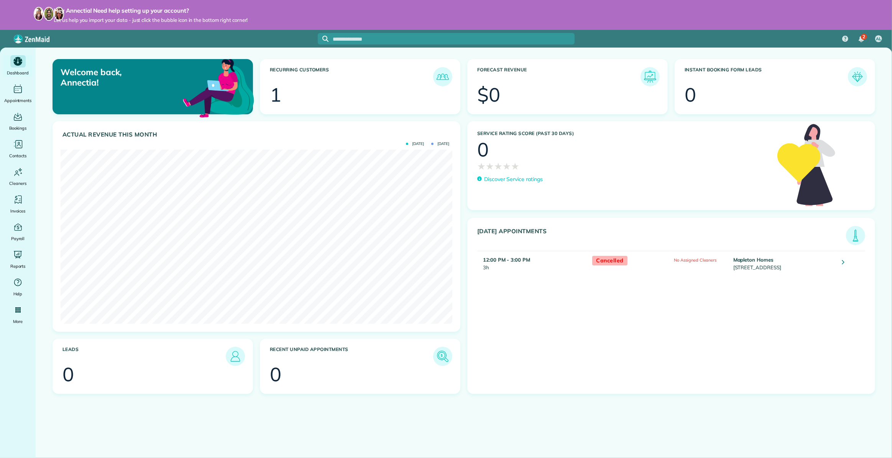
click at [14, 445] on ul "Dashboard Appointments Bookings Contacts Cleaners Invoices Payroll Reports Help…" at bounding box center [18, 267] width 36 height 425
click at [14, 416] on ul "Dashboard Appointments Bookings Contacts Cleaners Invoices Payroll Reports Help…" at bounding box center [18, 267] width 36 height 425
click at [13, 333] on ul "Dashboard Appointments Bookings Contacts Cleaners Invoices Payroll Reports Help…" at bounding box center [18, 267] width 36 height 425
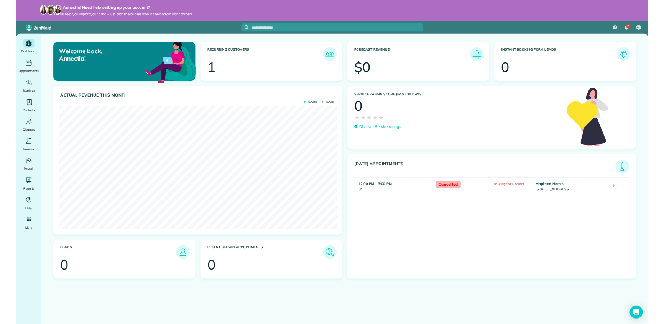
scroll to position [383243, 383089]
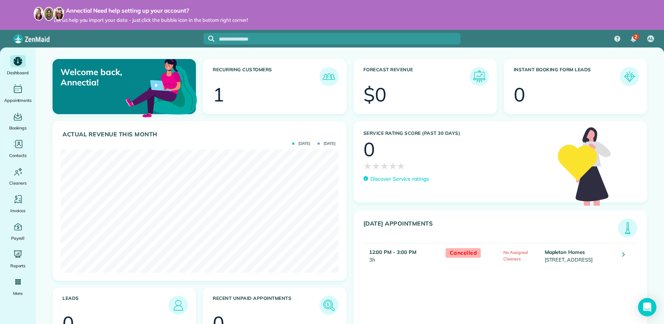
click at [41, 140] on div "Welcome back, Annectia! Recurring Customers 1 Forecast Revenue $0 Instant Booki…" at bounding box center [350, 203] width 628 height 311
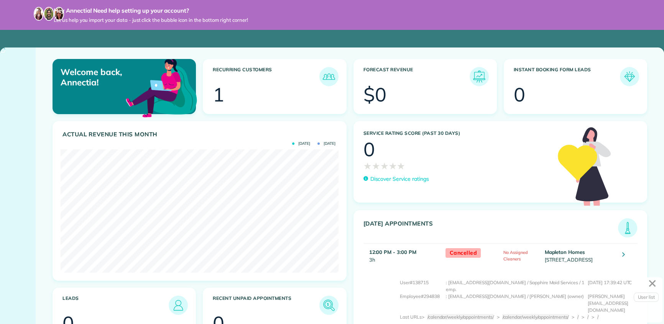
scroll to position [123, 278]
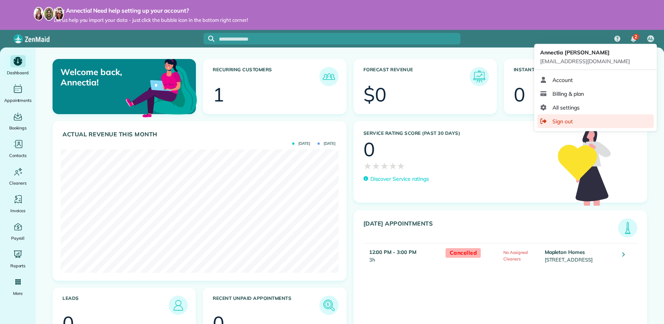
click at [569, 121] on span "Sign out" at bounding box center [562, 122] width 20 height 8
